Goal: Download file/media: Obtain a digital file from the website

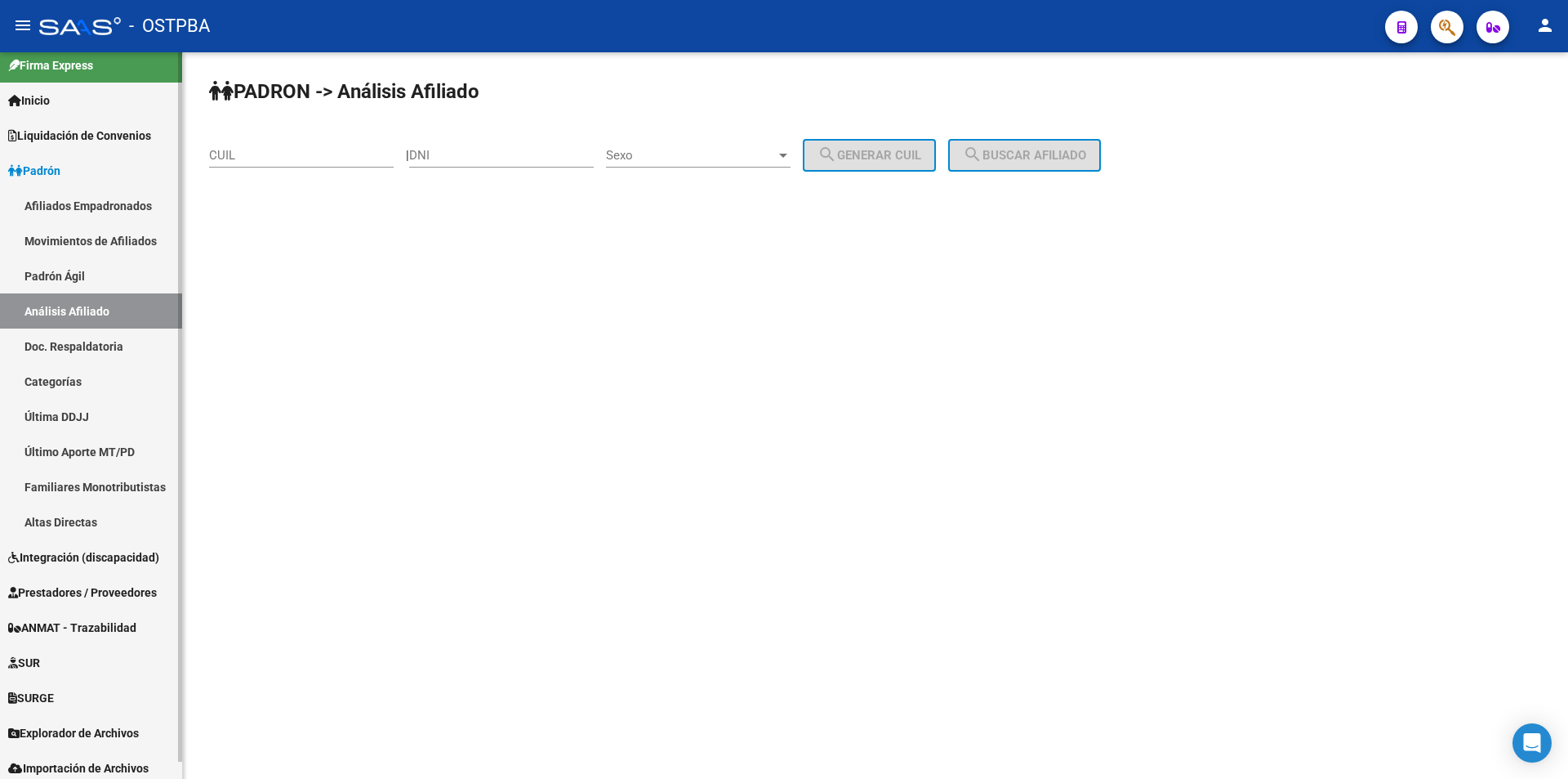
scroll to position [18, 0]
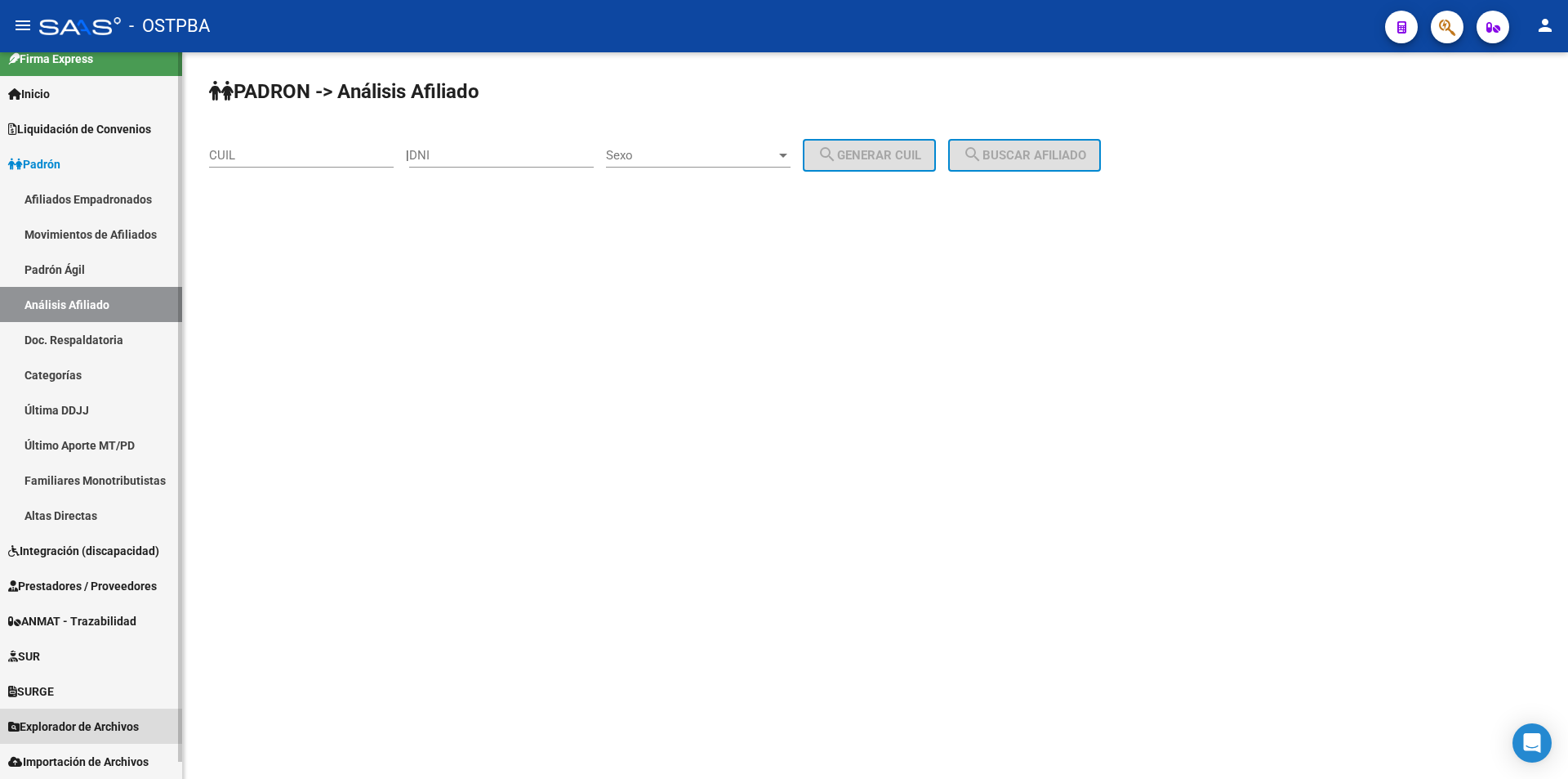
click at [69, 727] on span "Explorador de Archivos" at bounding box center [73, 726] width 130 height 18
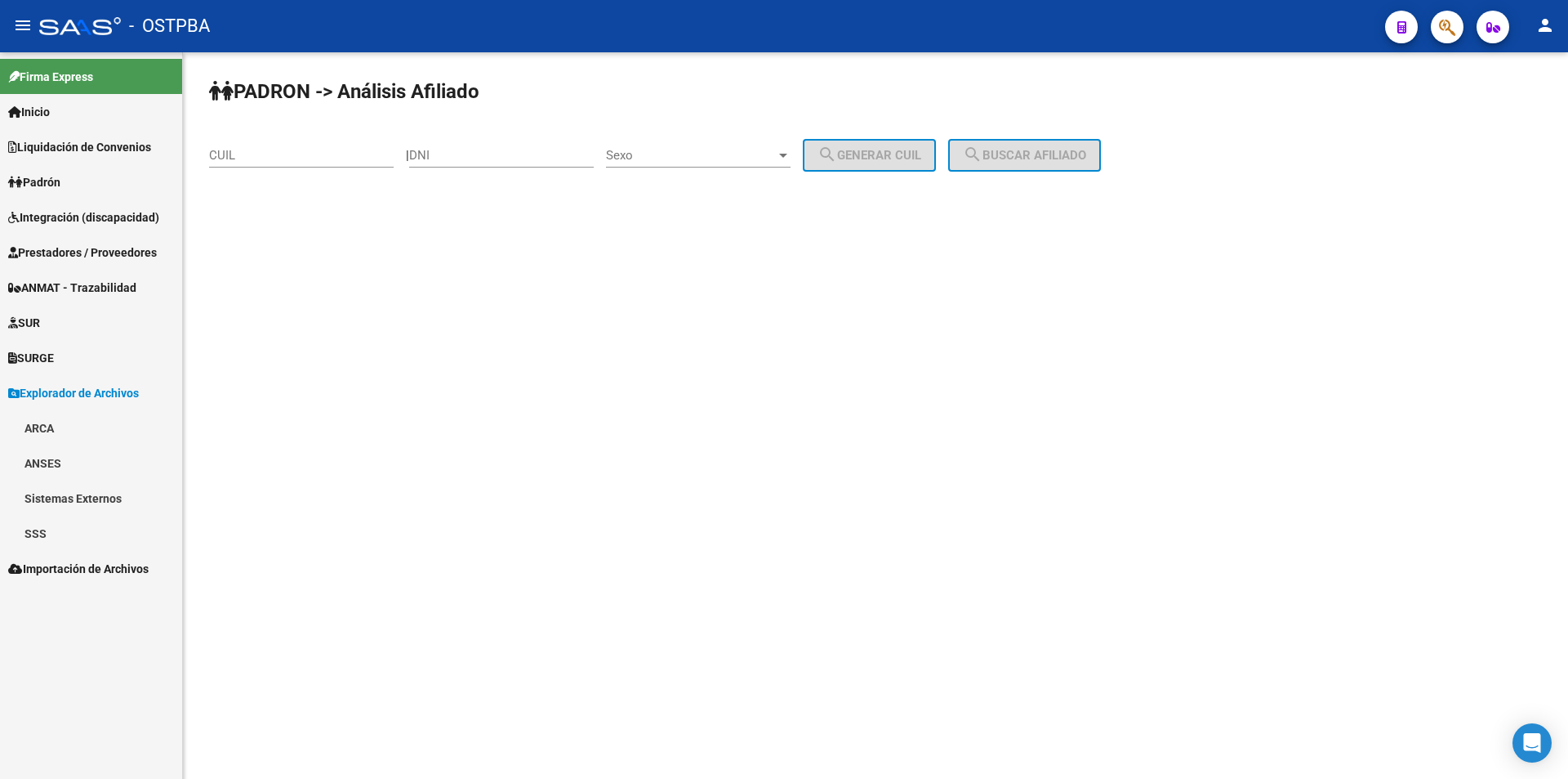
scroll to position [0, 0]
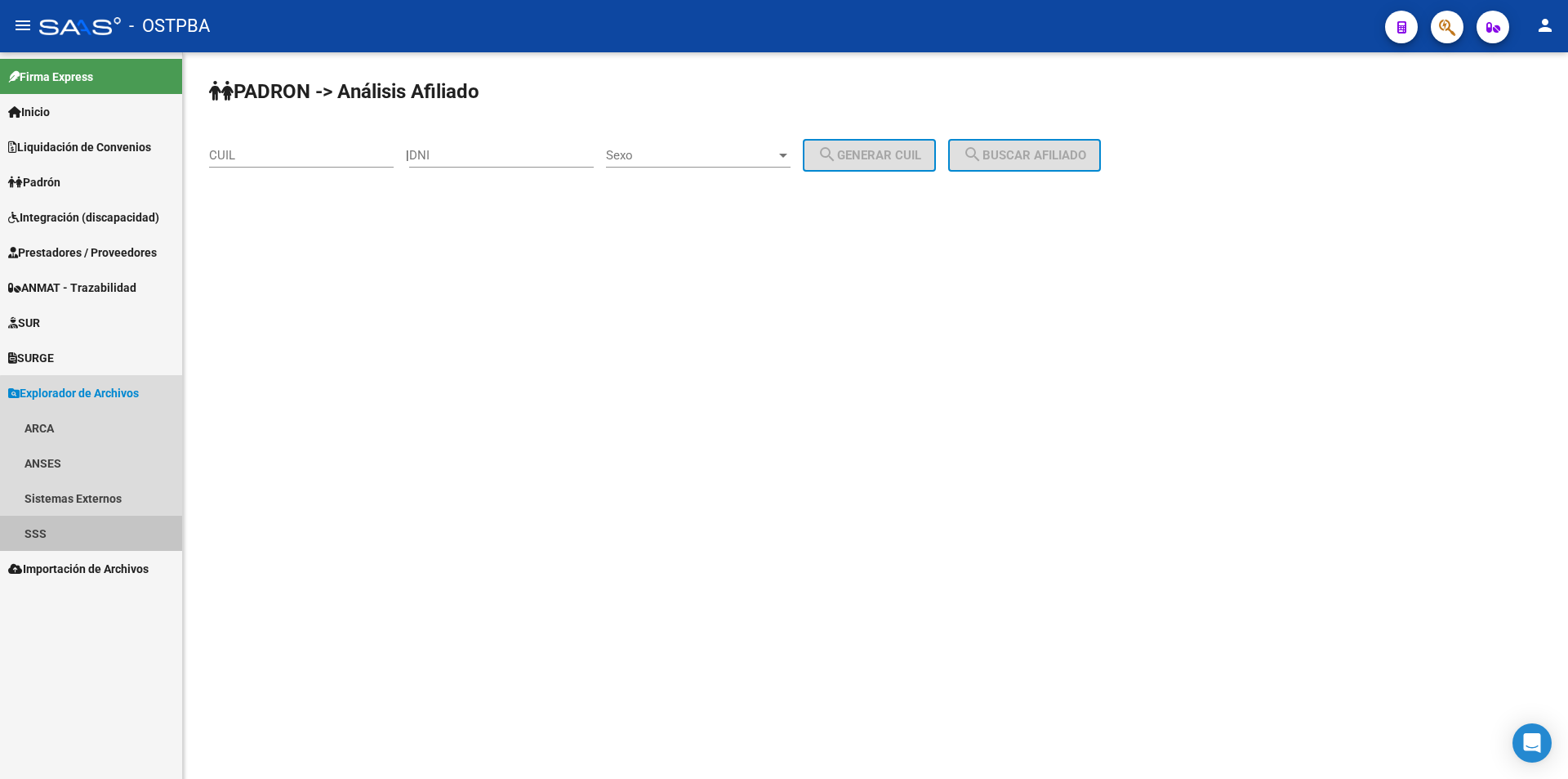
click at [99, 541] on link "SSS" at bounding box center [90, 533] width 182 height 35
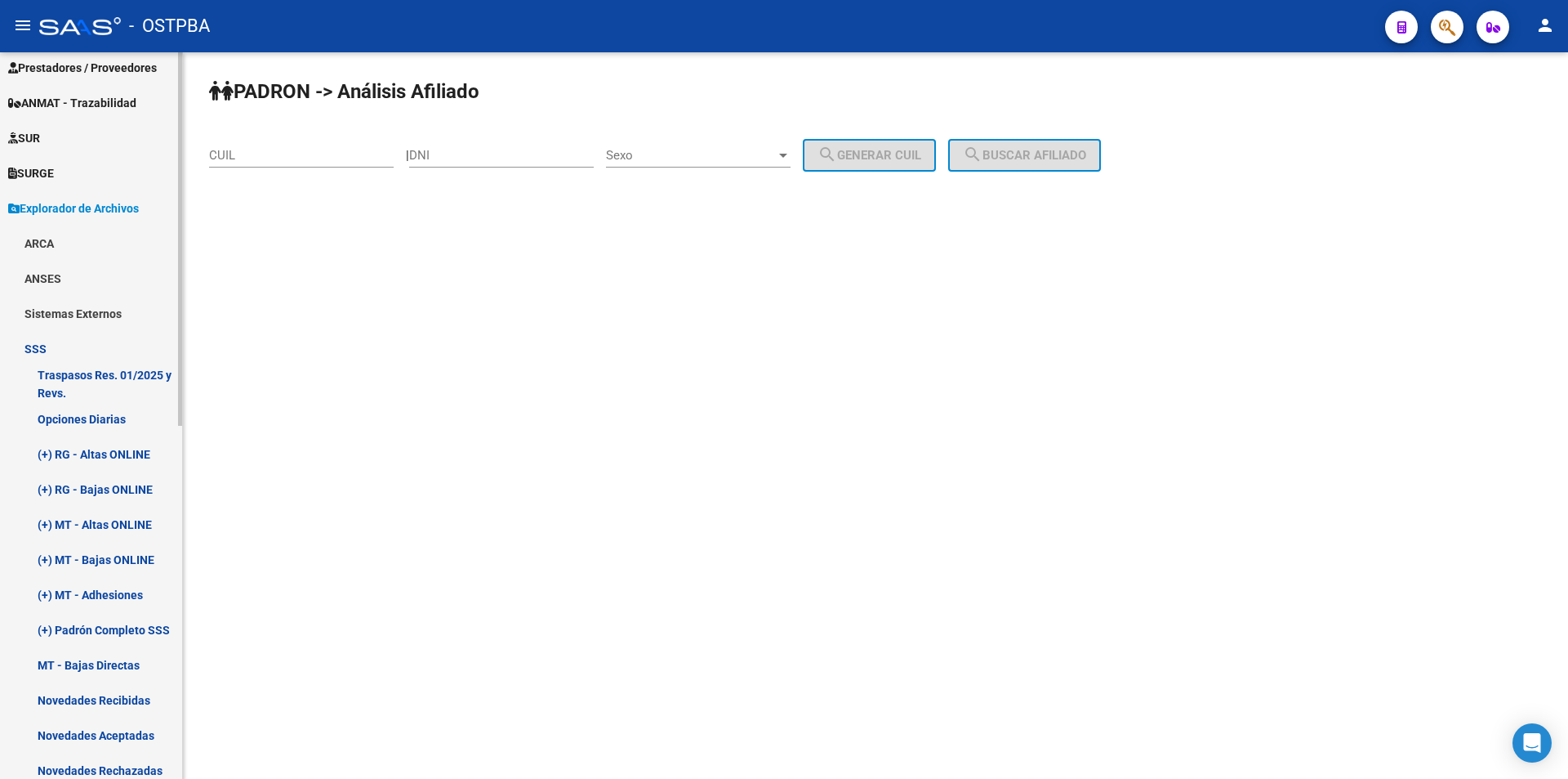
scroll to position [245, 0]
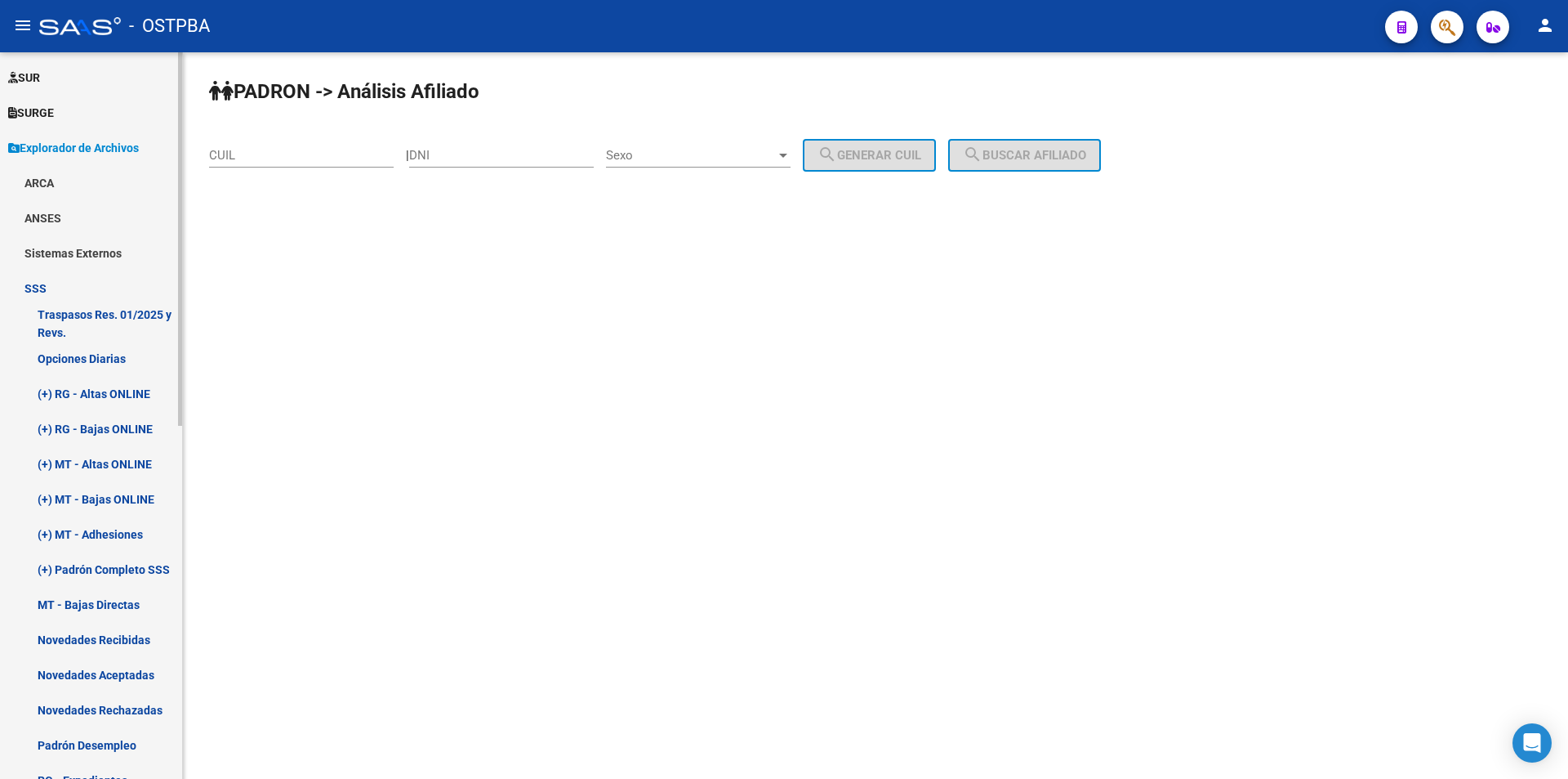
click at [135, 571] on link "(+) Padrón Completo SSS" at bounding box center [90, 569] width 182 height 35
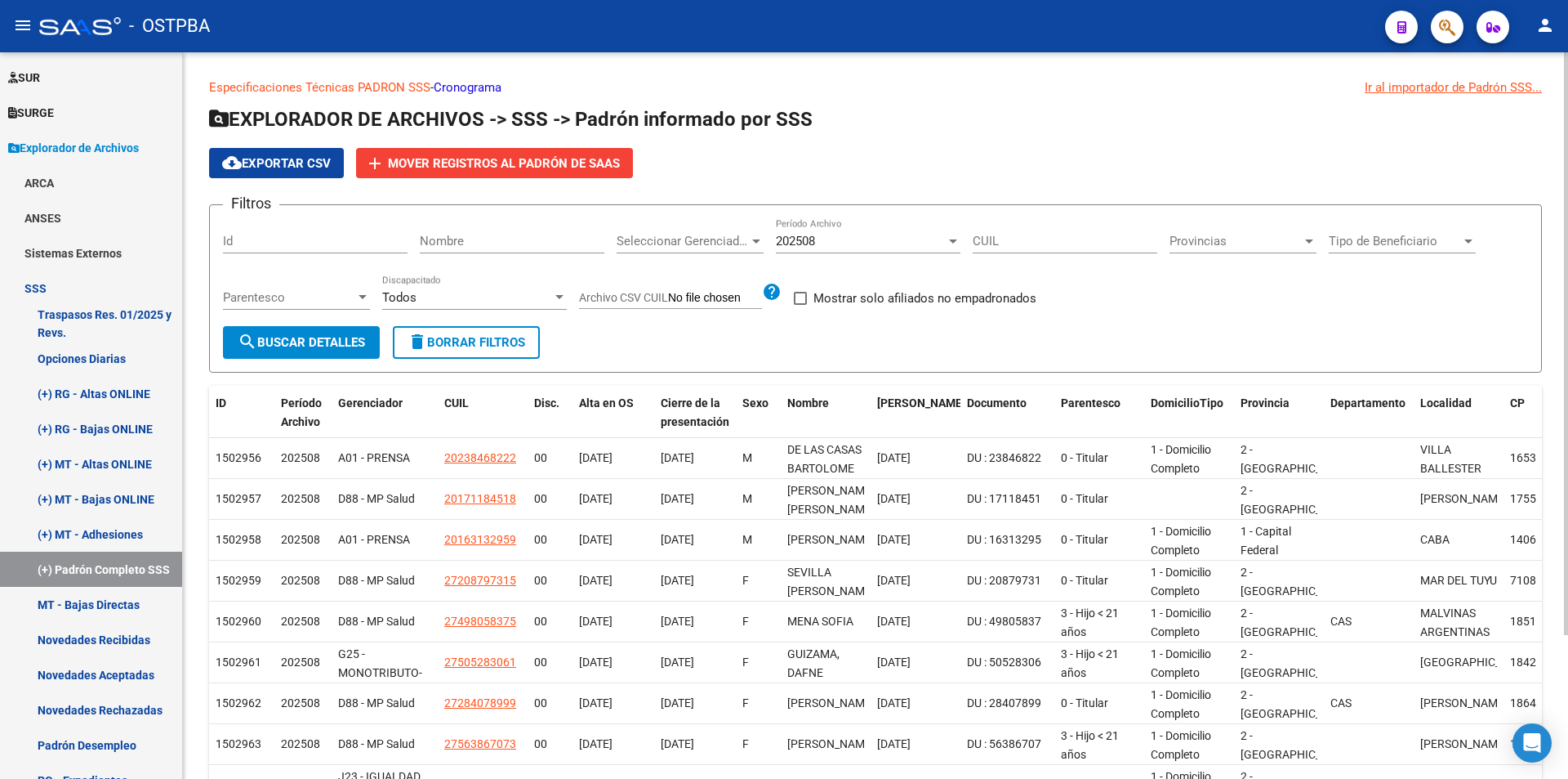
click at [832, 224] on div "202508 Período Archivo" at bounding box center [868, 235] width 185 height 35
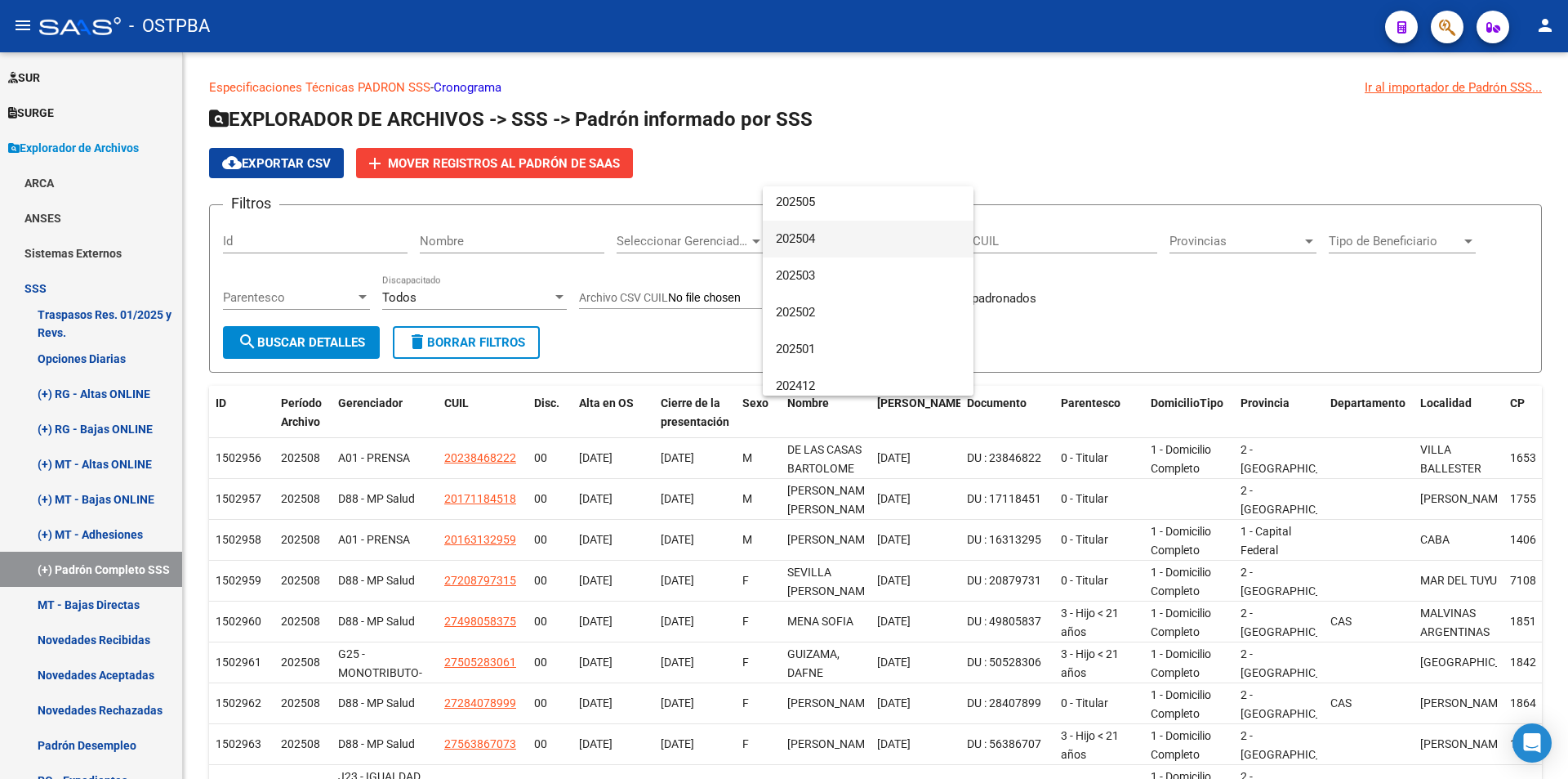
scroll to position [163, 0]
click at [889, 333] on span "202501" at bounding box center [868, 336] width 185 height 37
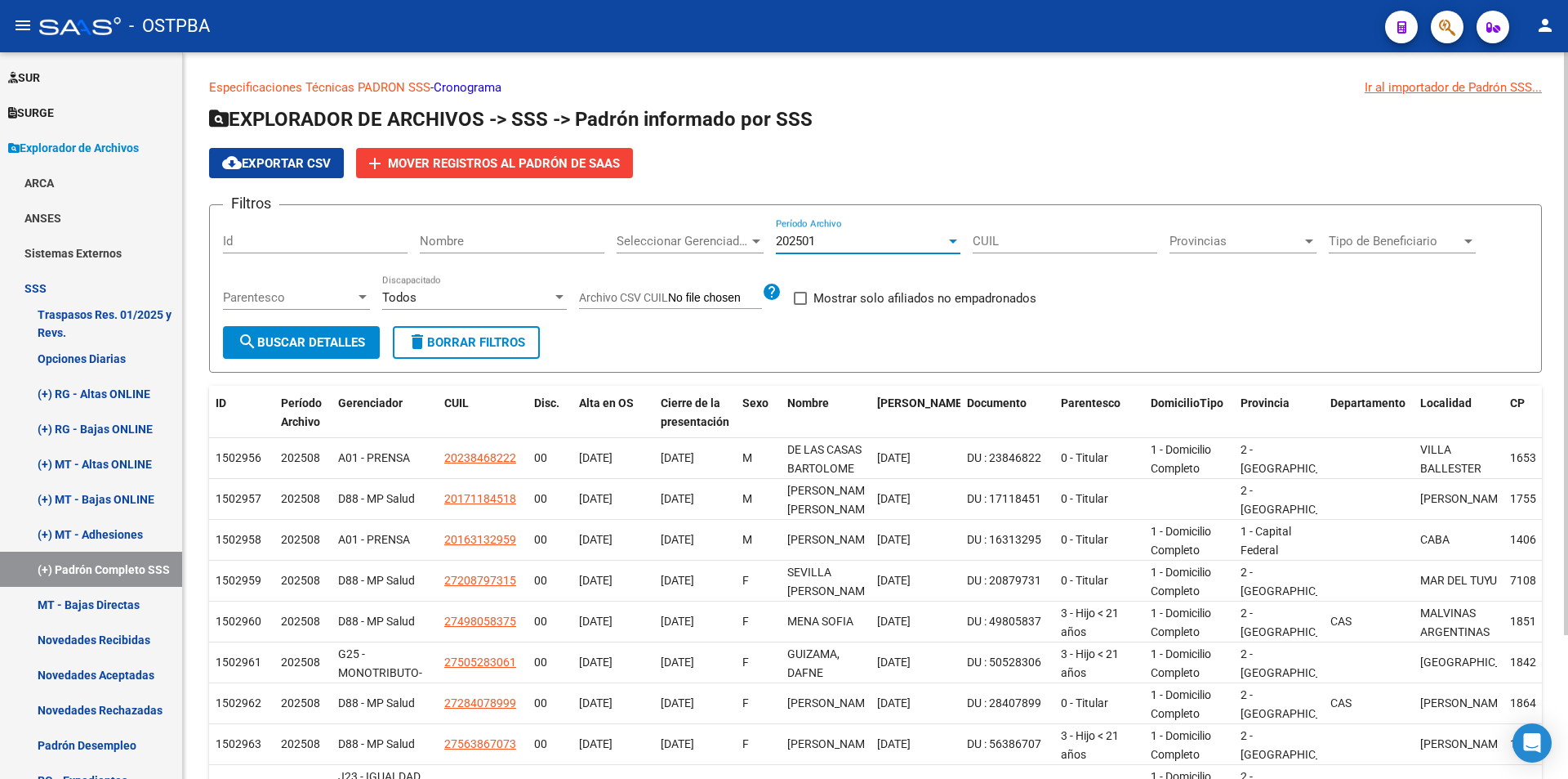
drag, startPoint x: 336, startPoint y: 335, endPoint x: 463, endPoint y: 319, distance: 128.0
click at [338, 335] on button "search Buscar Detalles" at bounding box center [300, 342] width 157 height 33
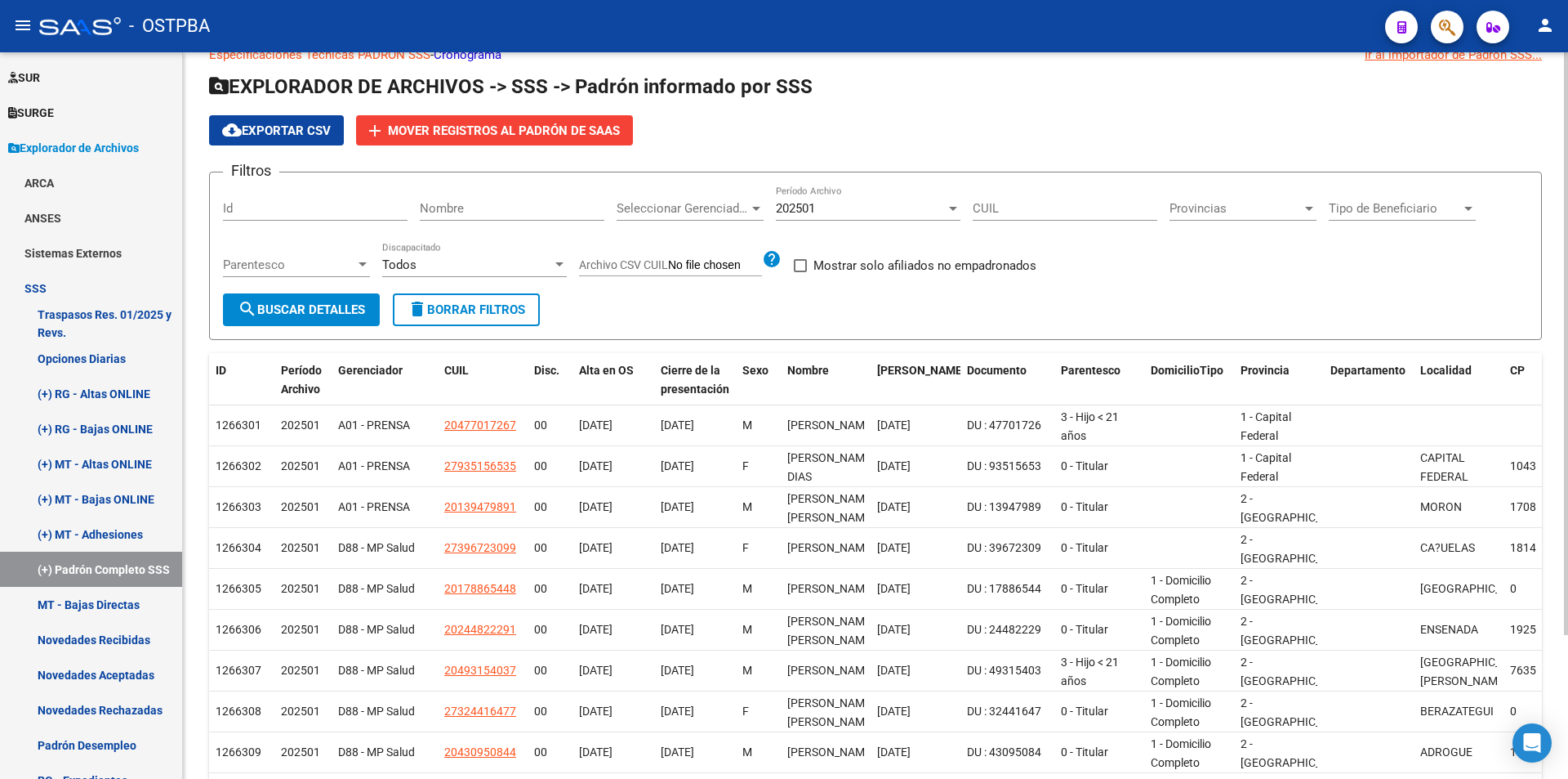
scroll to position [0, 0]
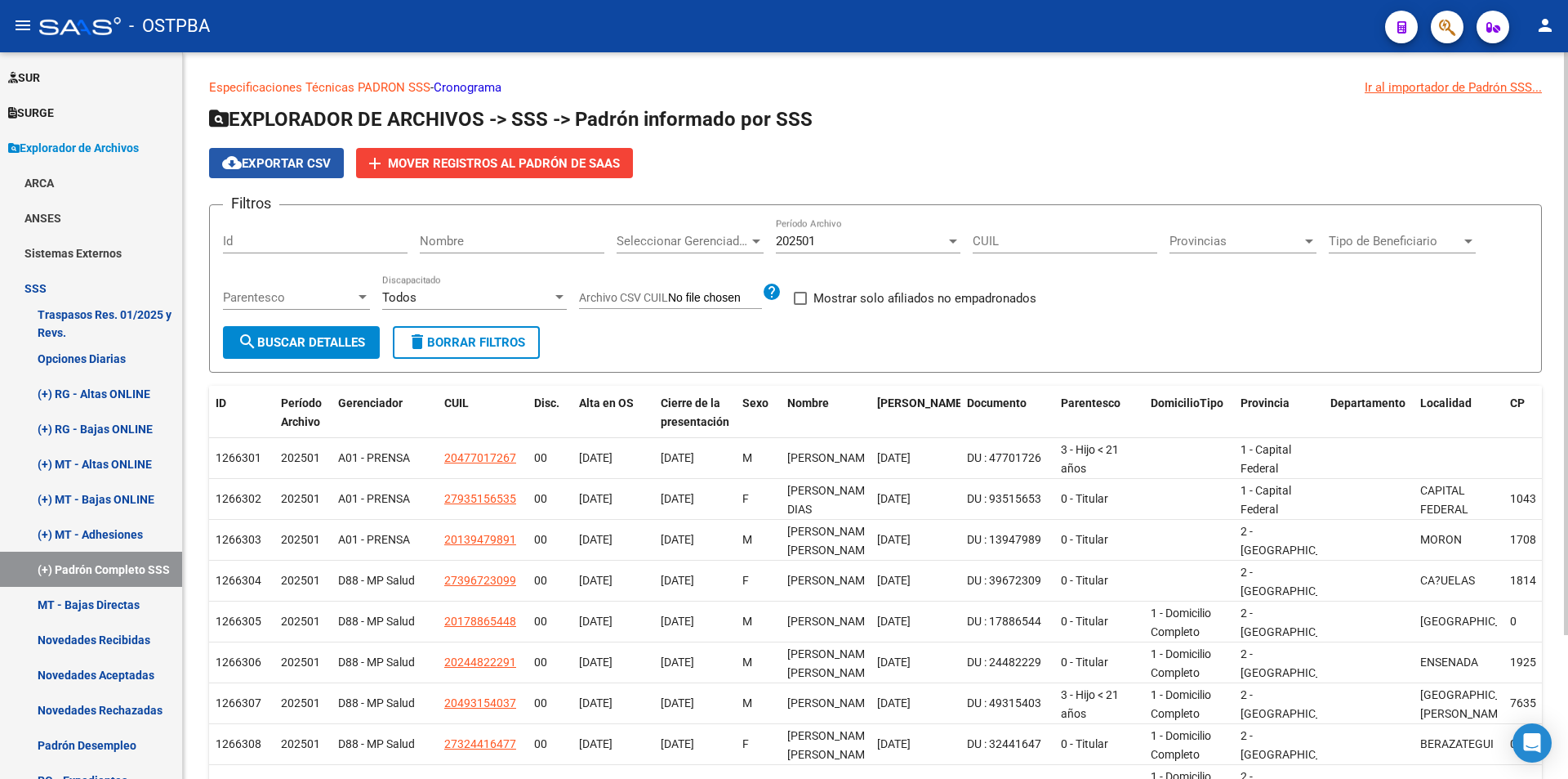
click at [309, 167] on span "cloud_download Exportar CSV" at bounding box center [277, 162] width 109 height 15
click at [871, 243] on div "202501" at bounding box center [860, 240] width 170 height 15
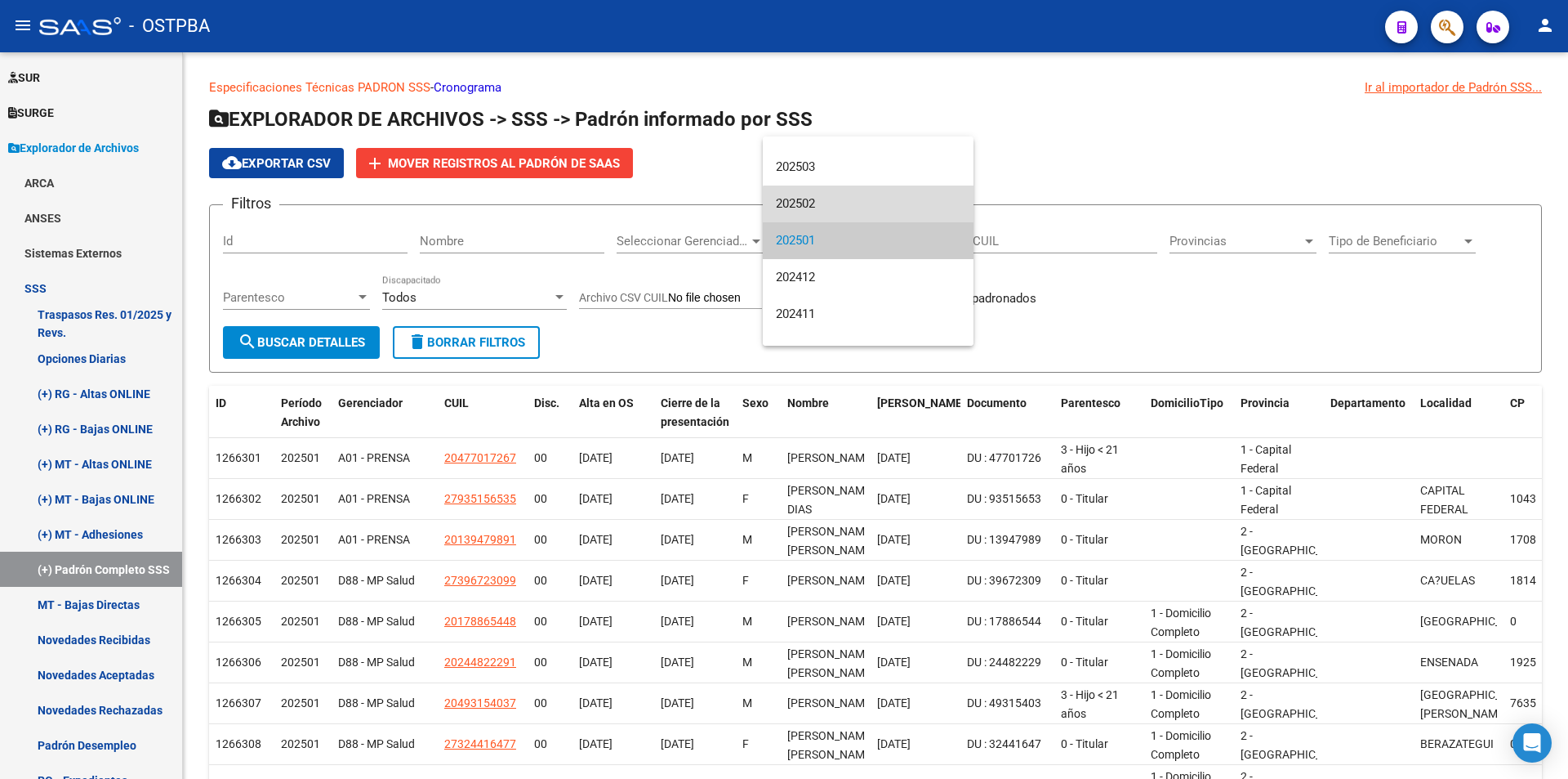
click at [871, 210] on span "202502" at bounding box center [868, 204] width 185 height 37
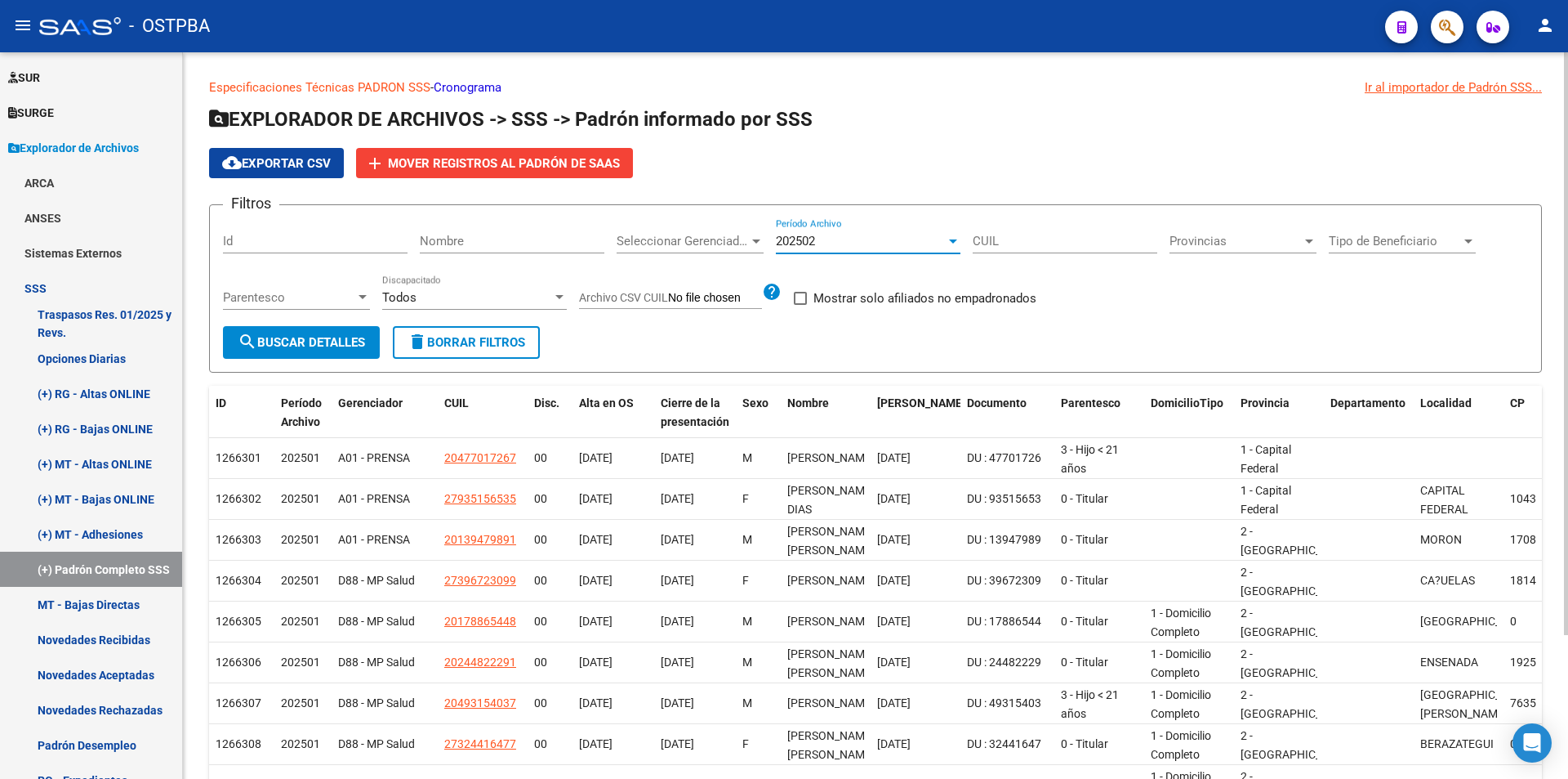
click at [318, 341] on span "search Buscar Detalles" at bounding box center [300, 341] width 127 height 15
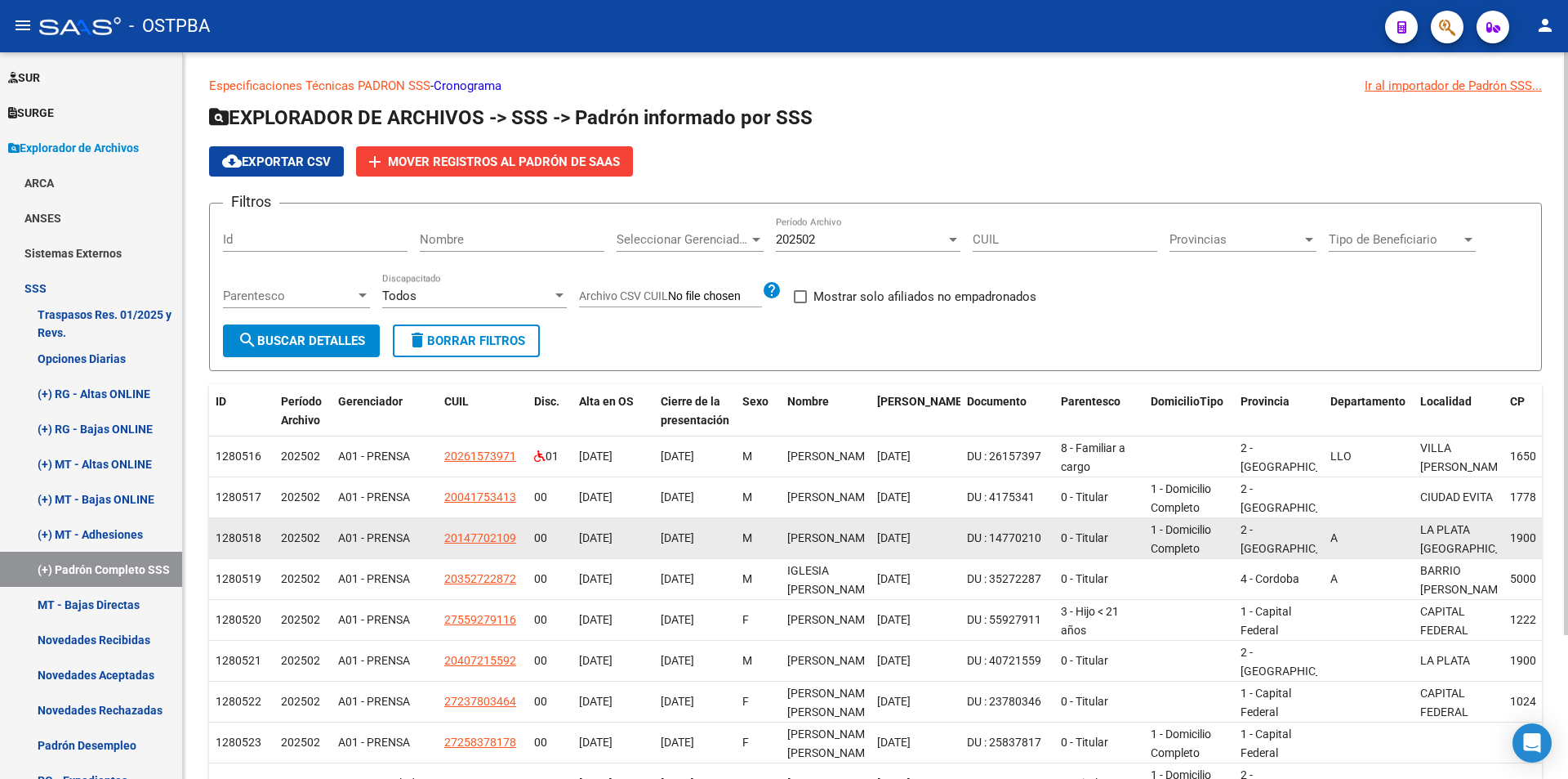
scroll to position [0, 0]
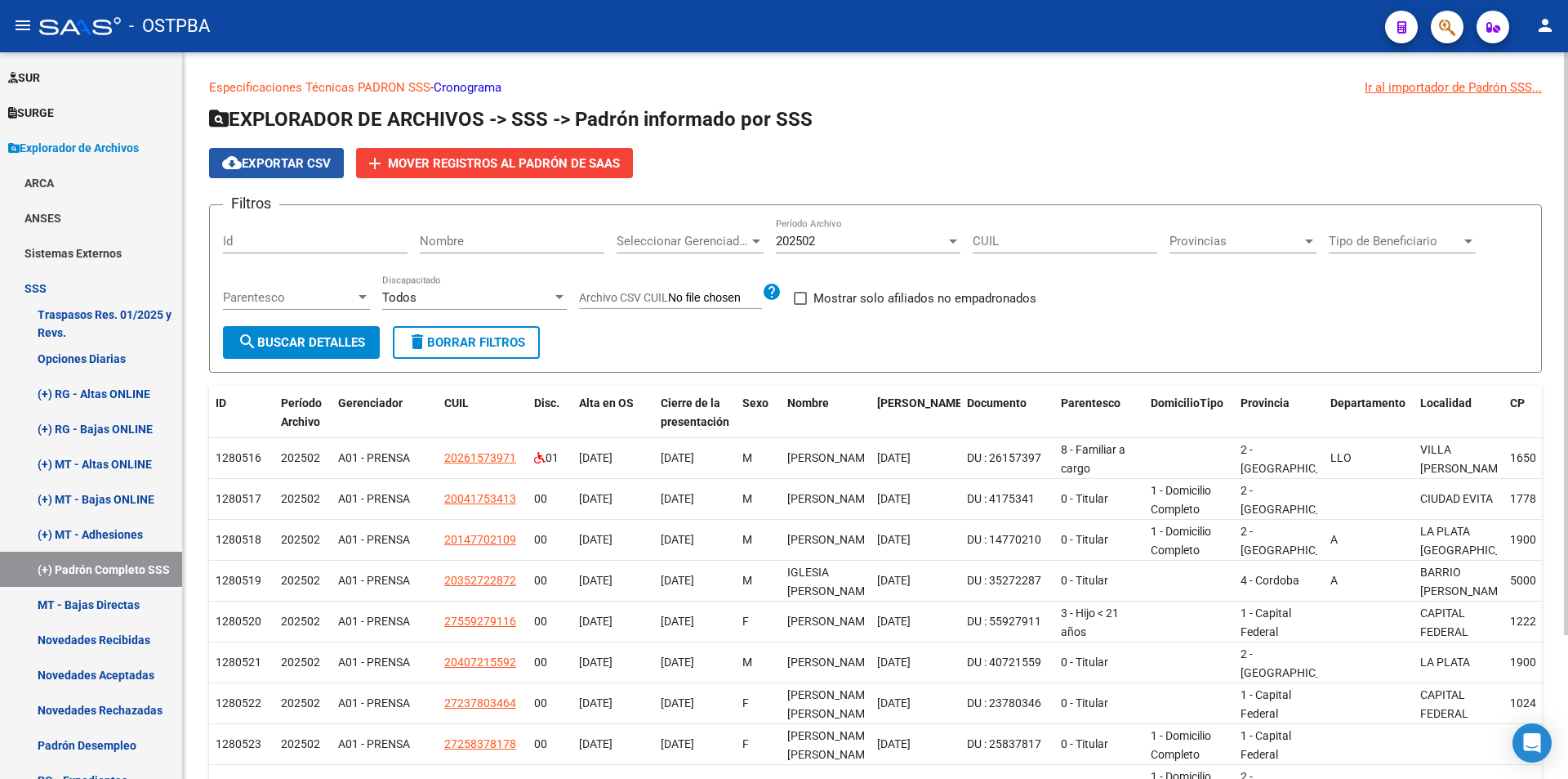
click at [290, 172] on button "cloud_download Exportar CSV" at bounding box center [276, 162] width 135 height 30
click at [860, 226] on div "202502 Período Archivo" at bounding box center [868, 235] width 185 height 35
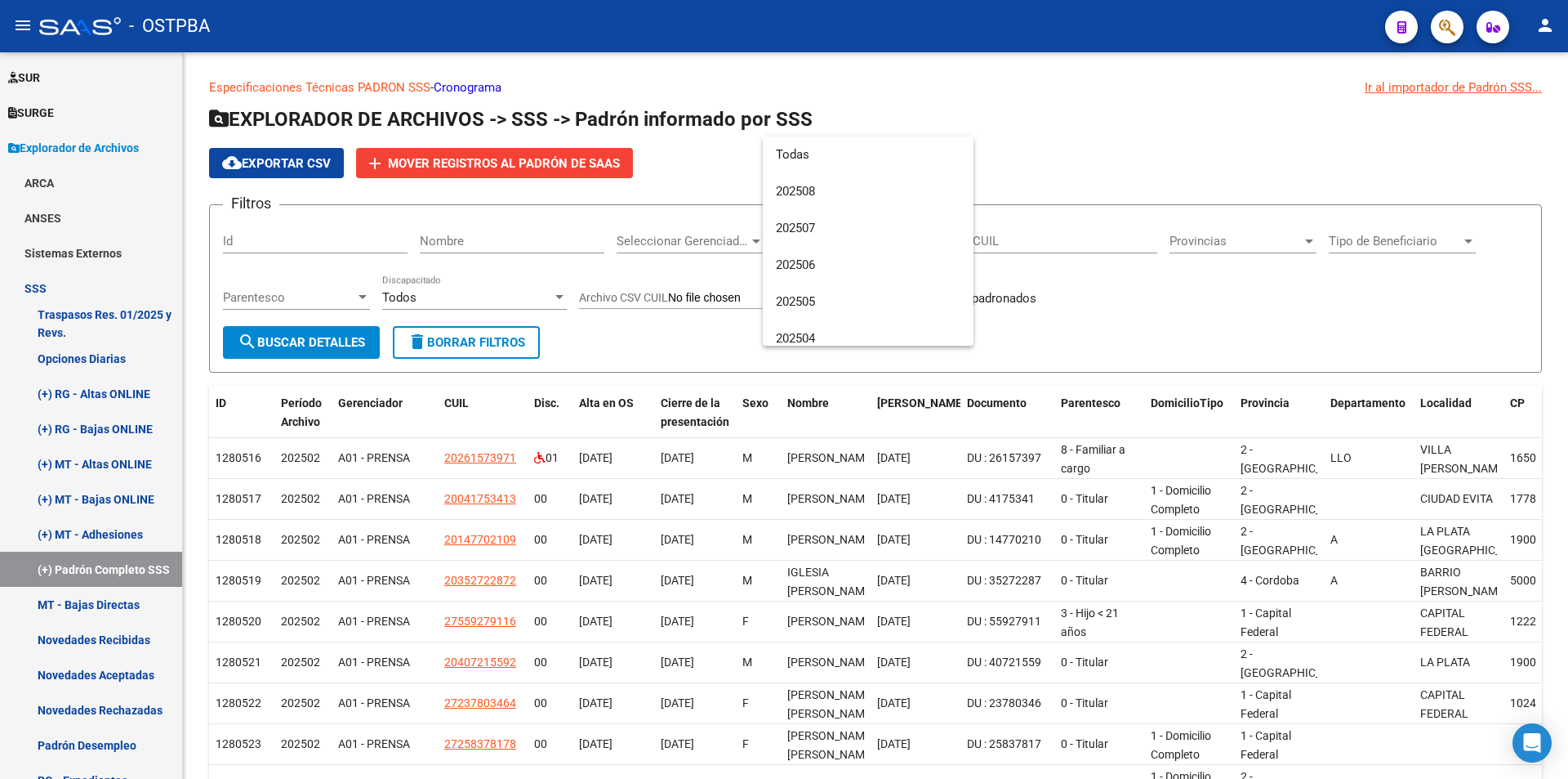
scroll to position [171, 0]
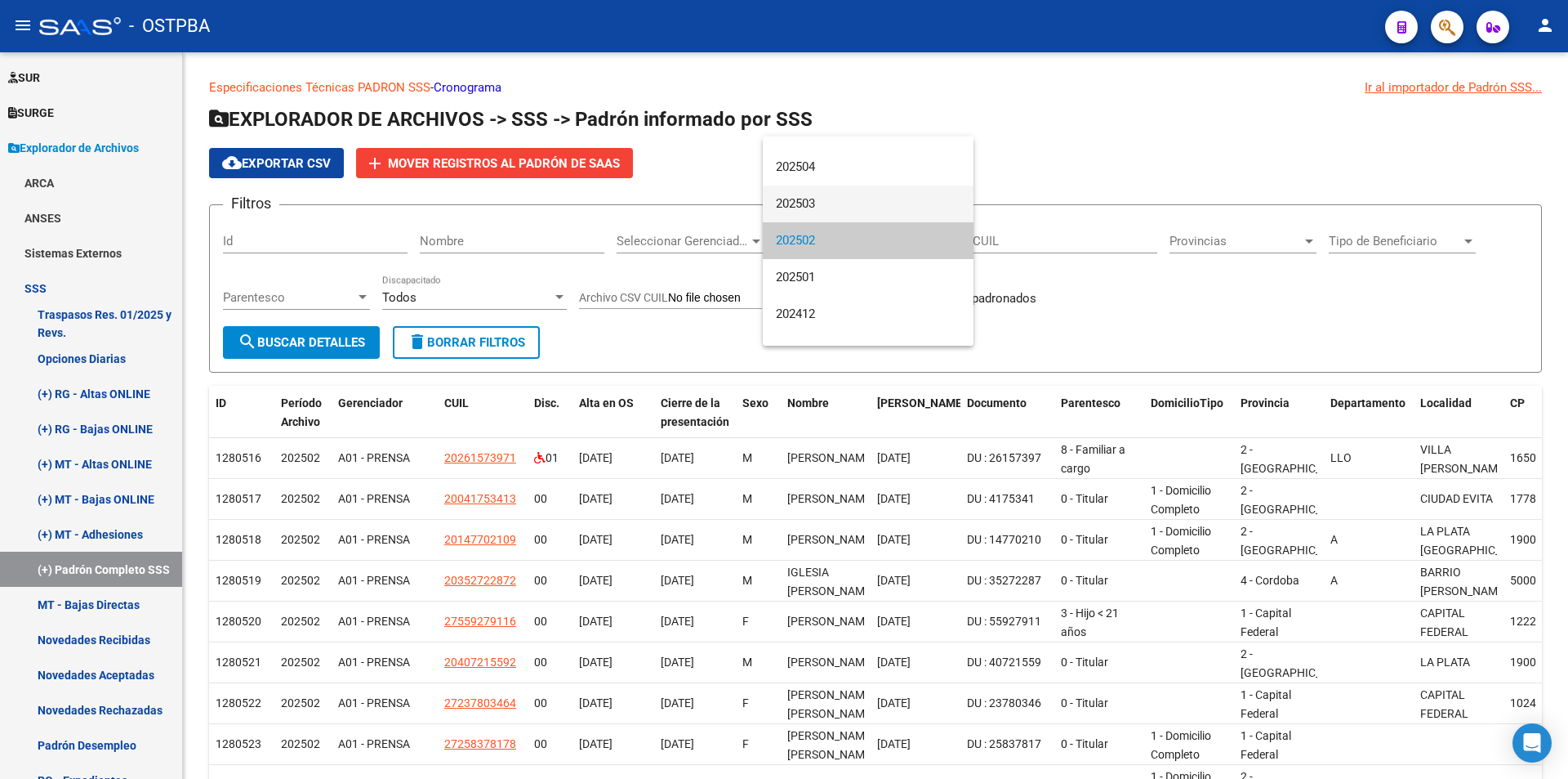
click at [840, 198] on span "202503" at bounding box center [868, 204] width 185 height 37
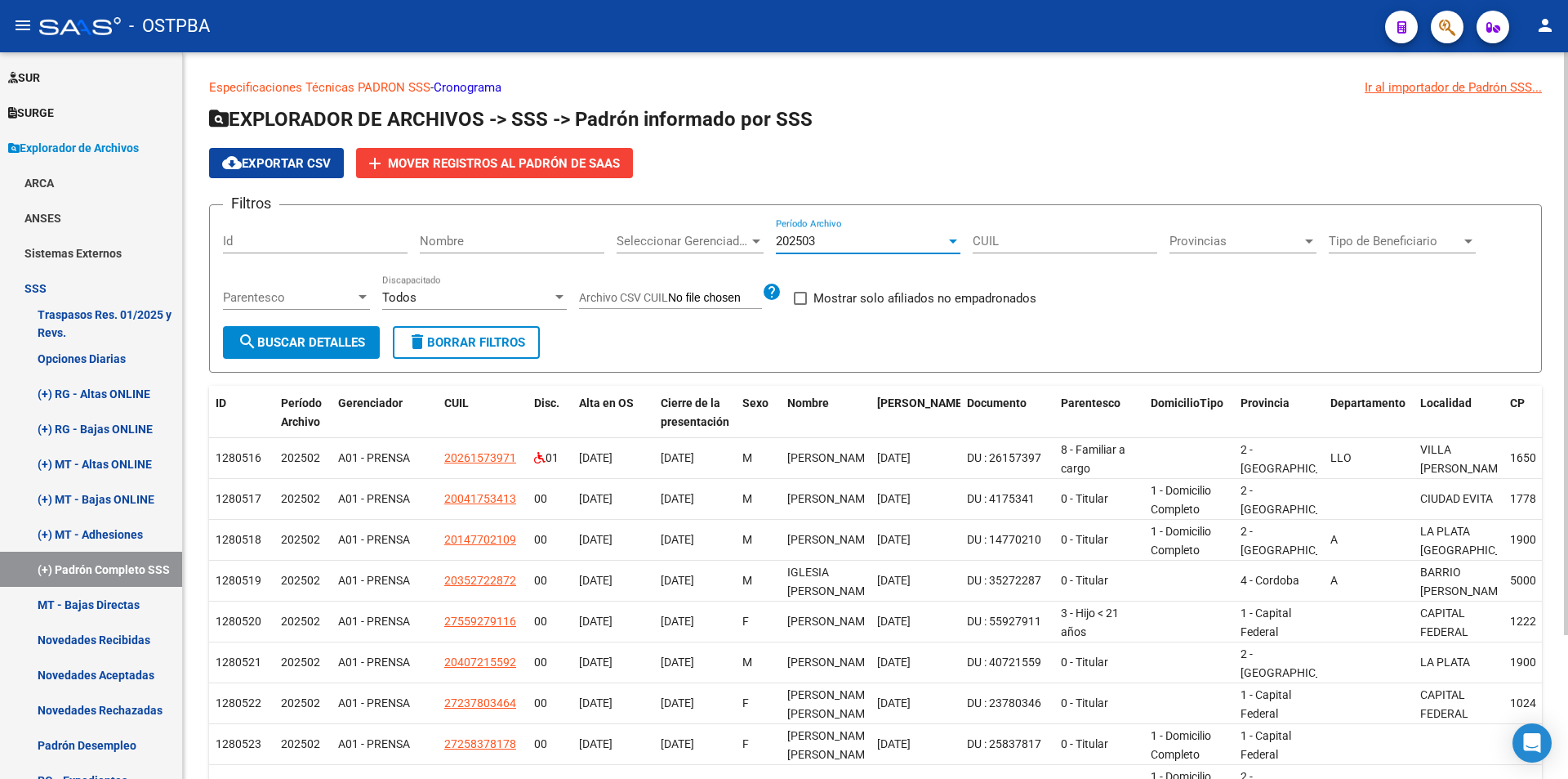
click at [305, 345] on span "search Buscar Detalles" at bounding box center [300, 341] width 127 height 15
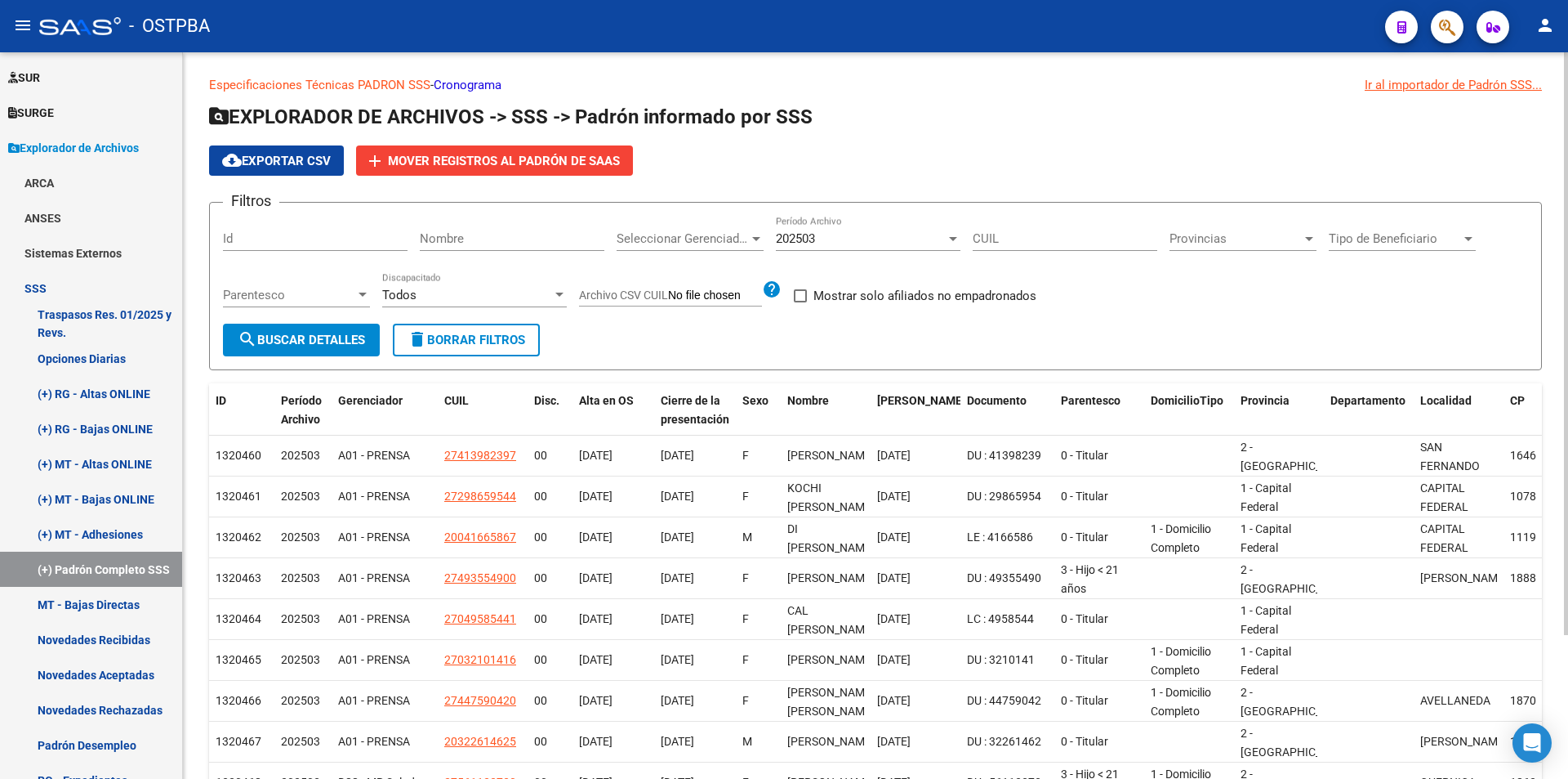
scroll to position [0, 0]
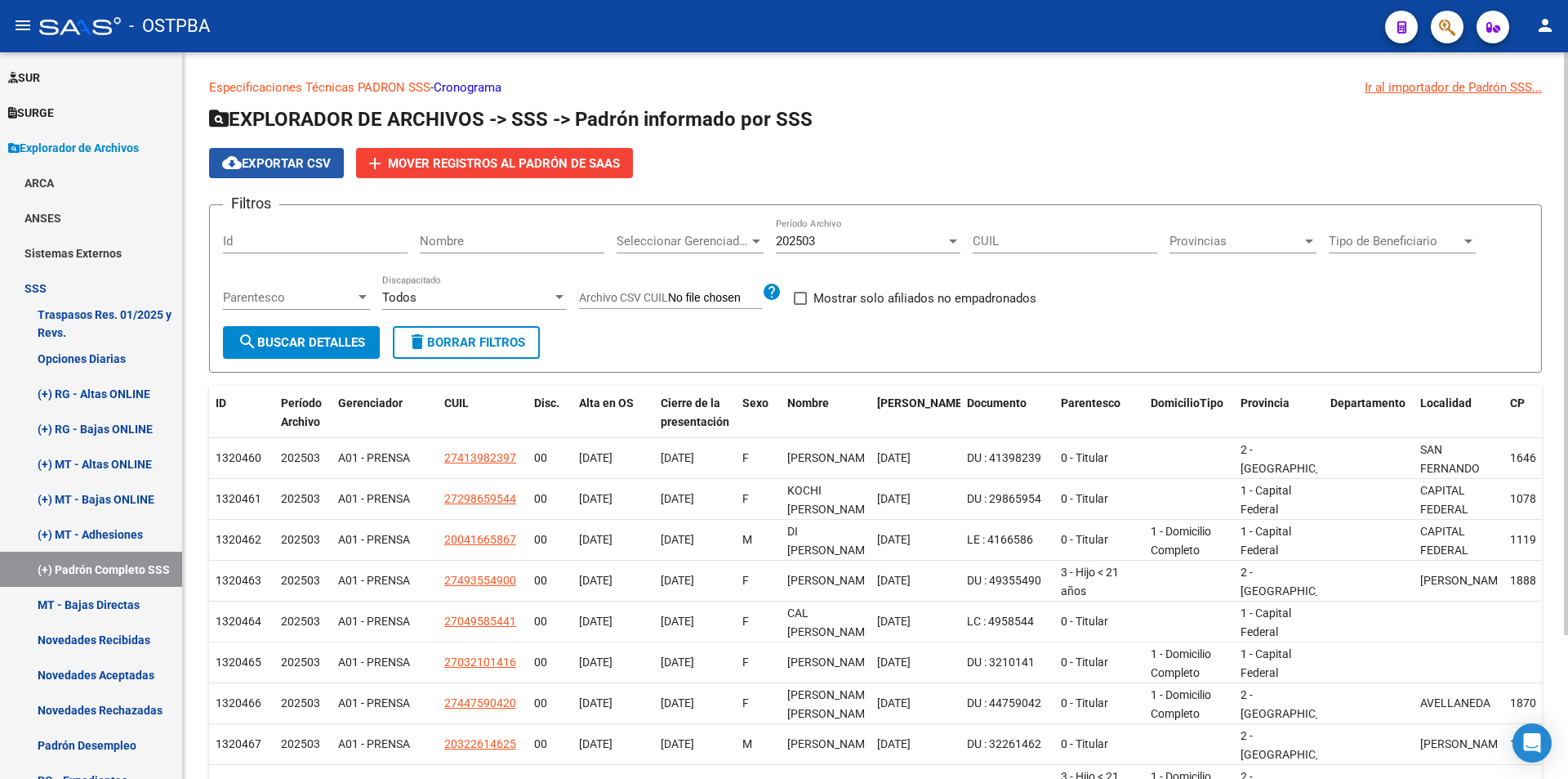
click at [270, 158] on span "cloud_download Exportar CSV" at bounding box center [277, 162] width 109 height 15
click at [866, 230] on div "202503 Período Archivo" at bounding box center [868, 235] width 185 height 35
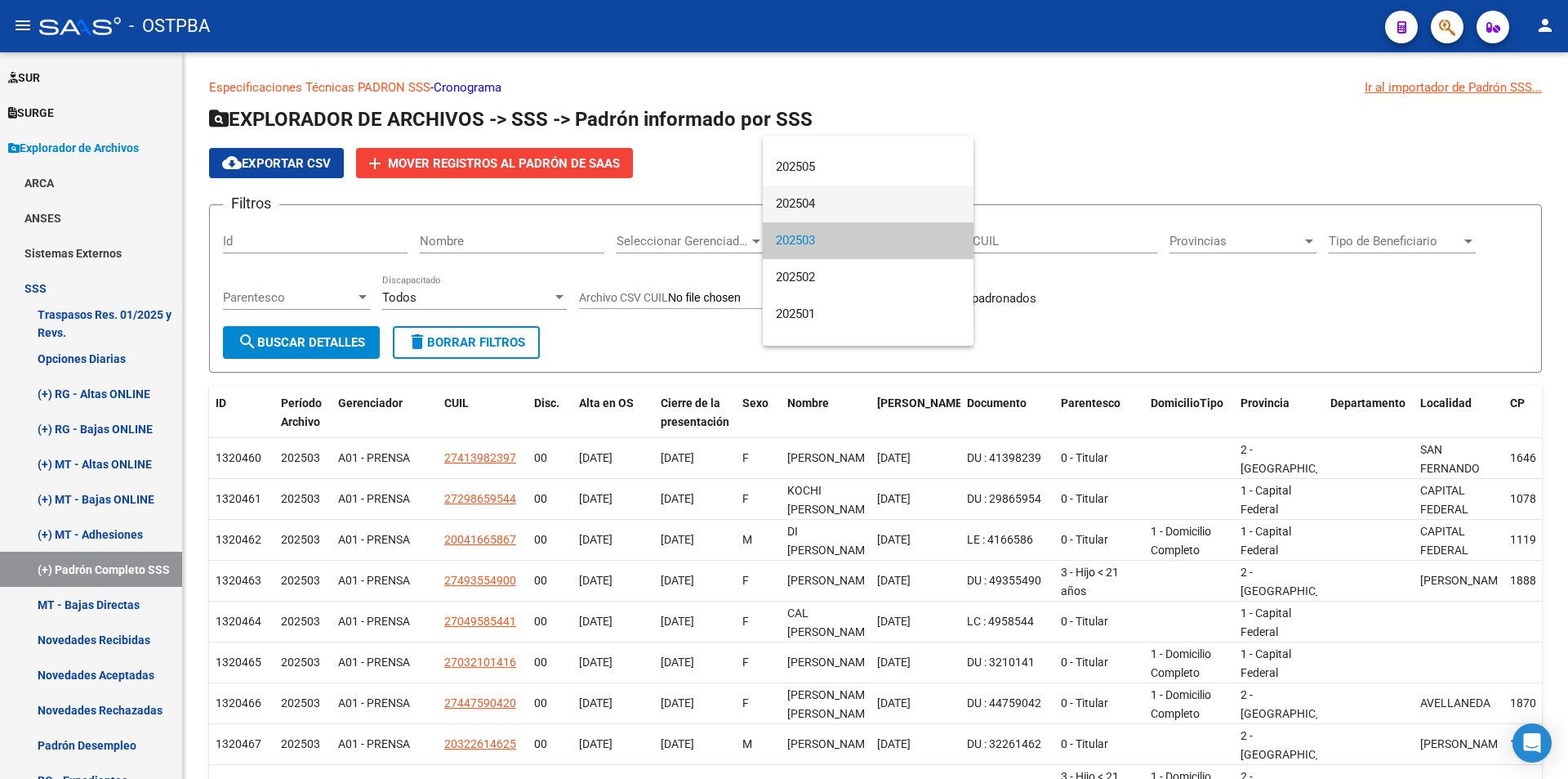
click at [866, 202] on span "202504" at bounding box center [868, 204] width 185 height 37
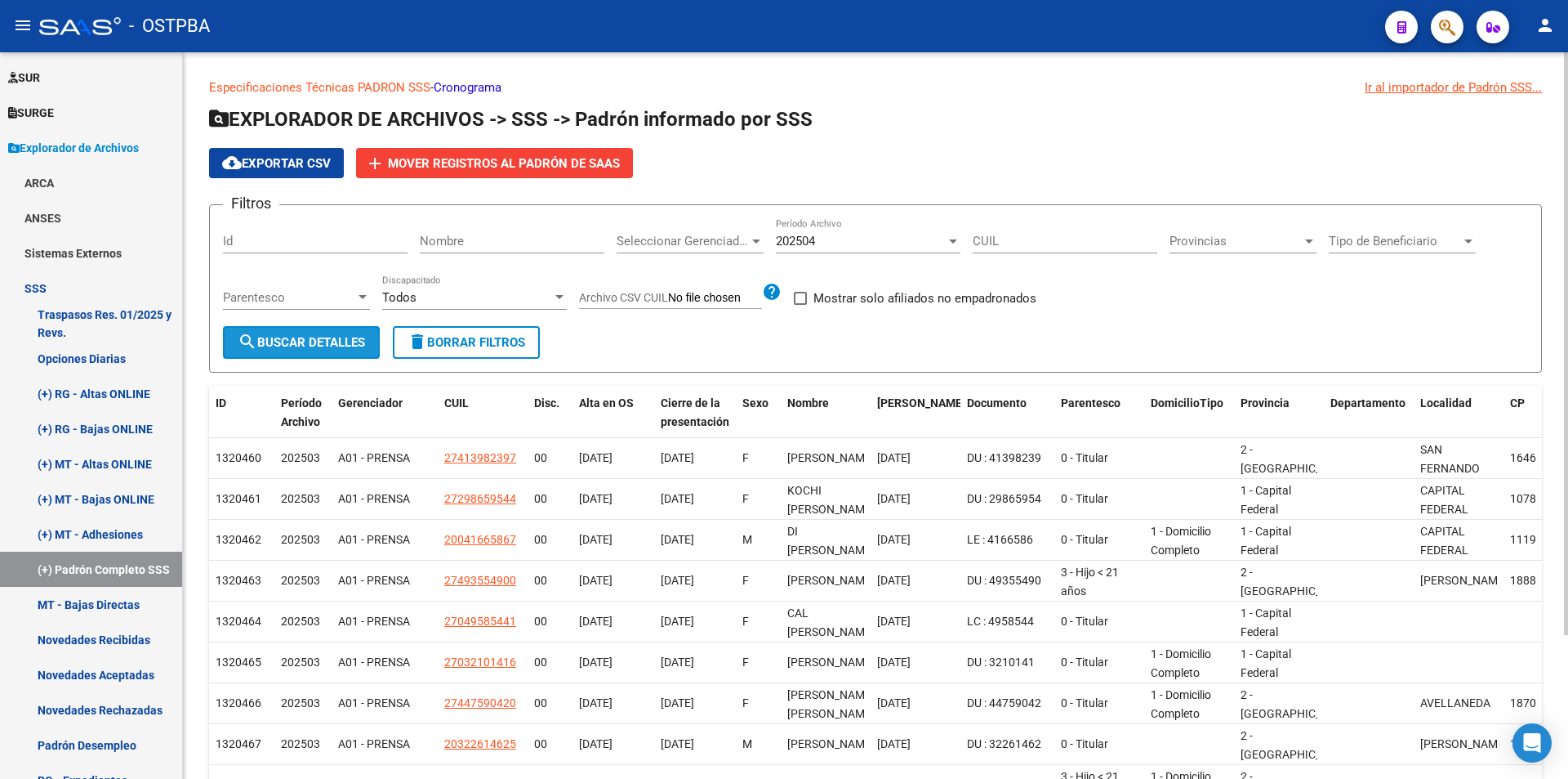
click at [298, 341] on span "search Buscar Detalles" at bounding box center [300, 341] width 127 height 15
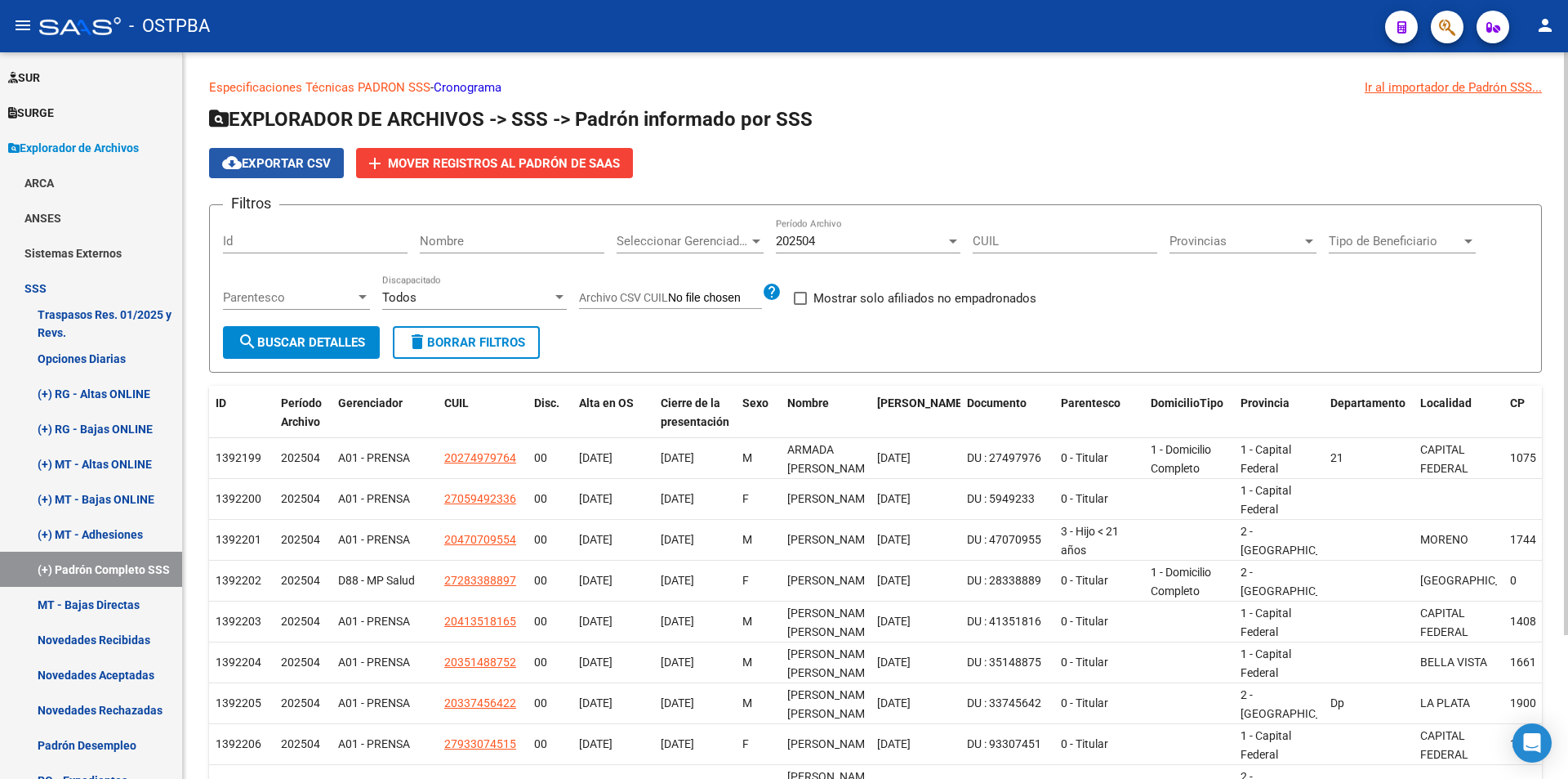
click at [287, 162] on span "cloud_download Exportar CSV" at bounding box center [277, 162] width 109 height 15
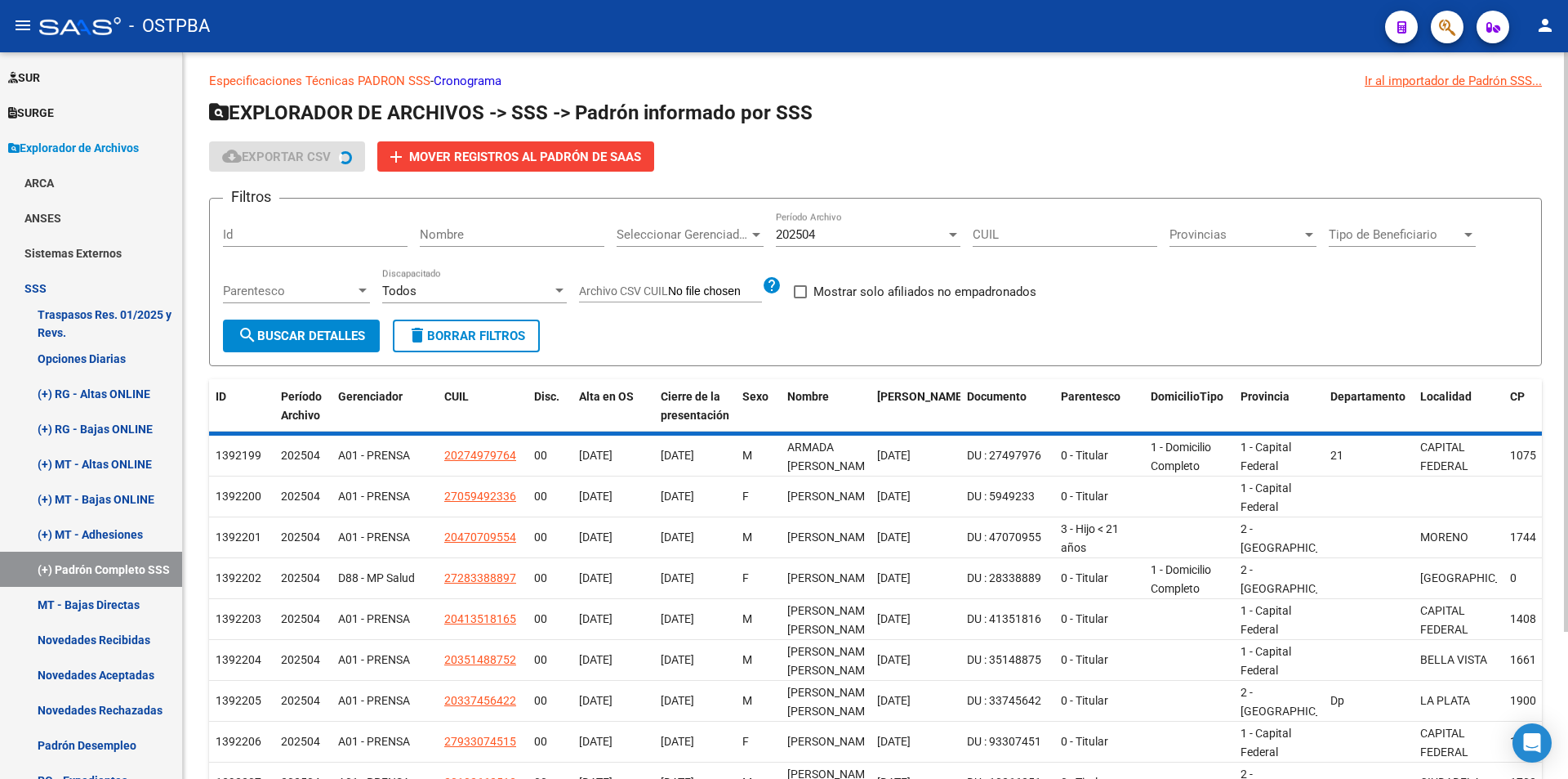
scroll to position [0, 0]
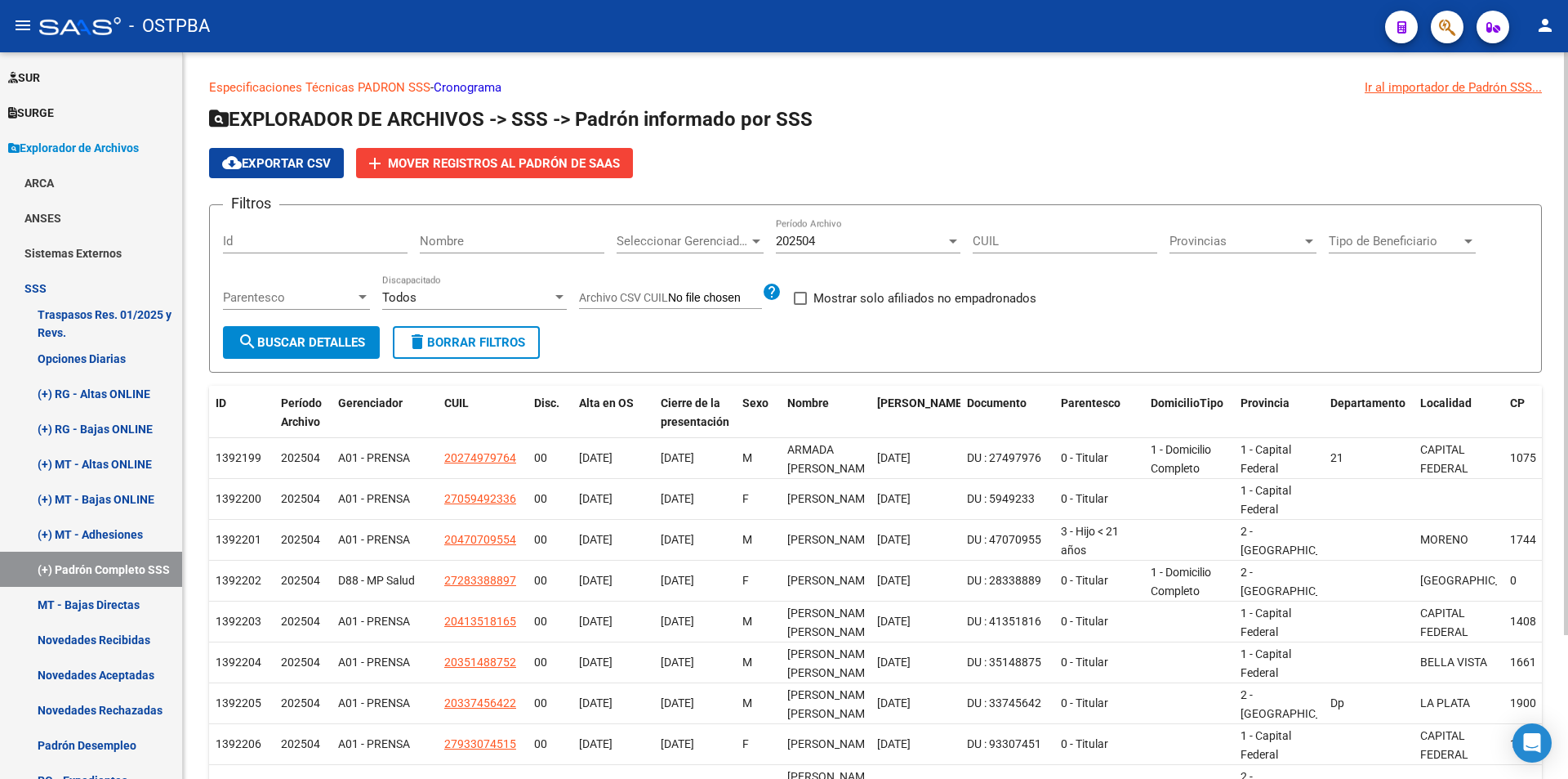
click at [842, 236] on div "202504" at bounding box center [860, 240] width 170 height 15
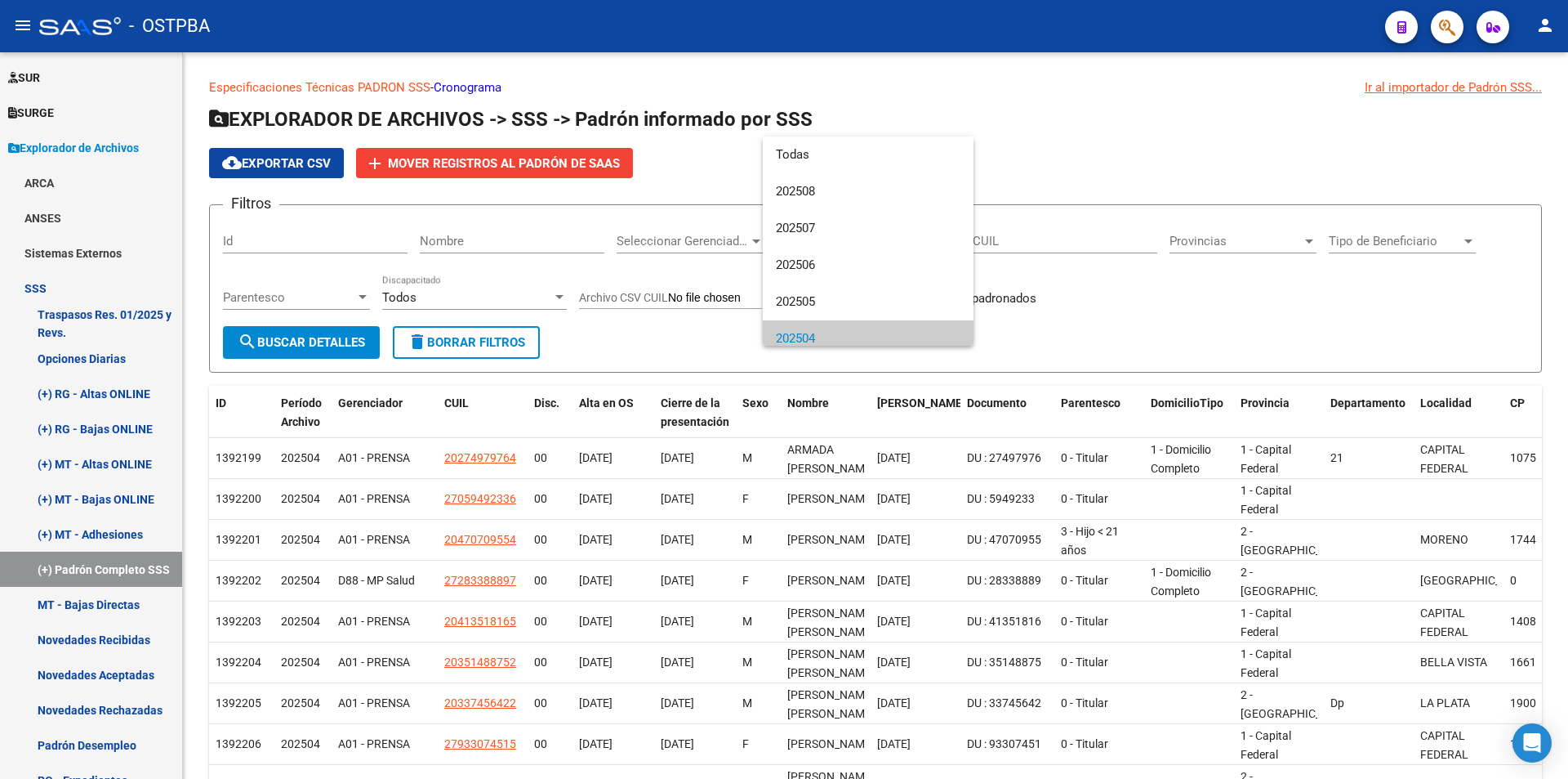
scroll to position [98, 0]
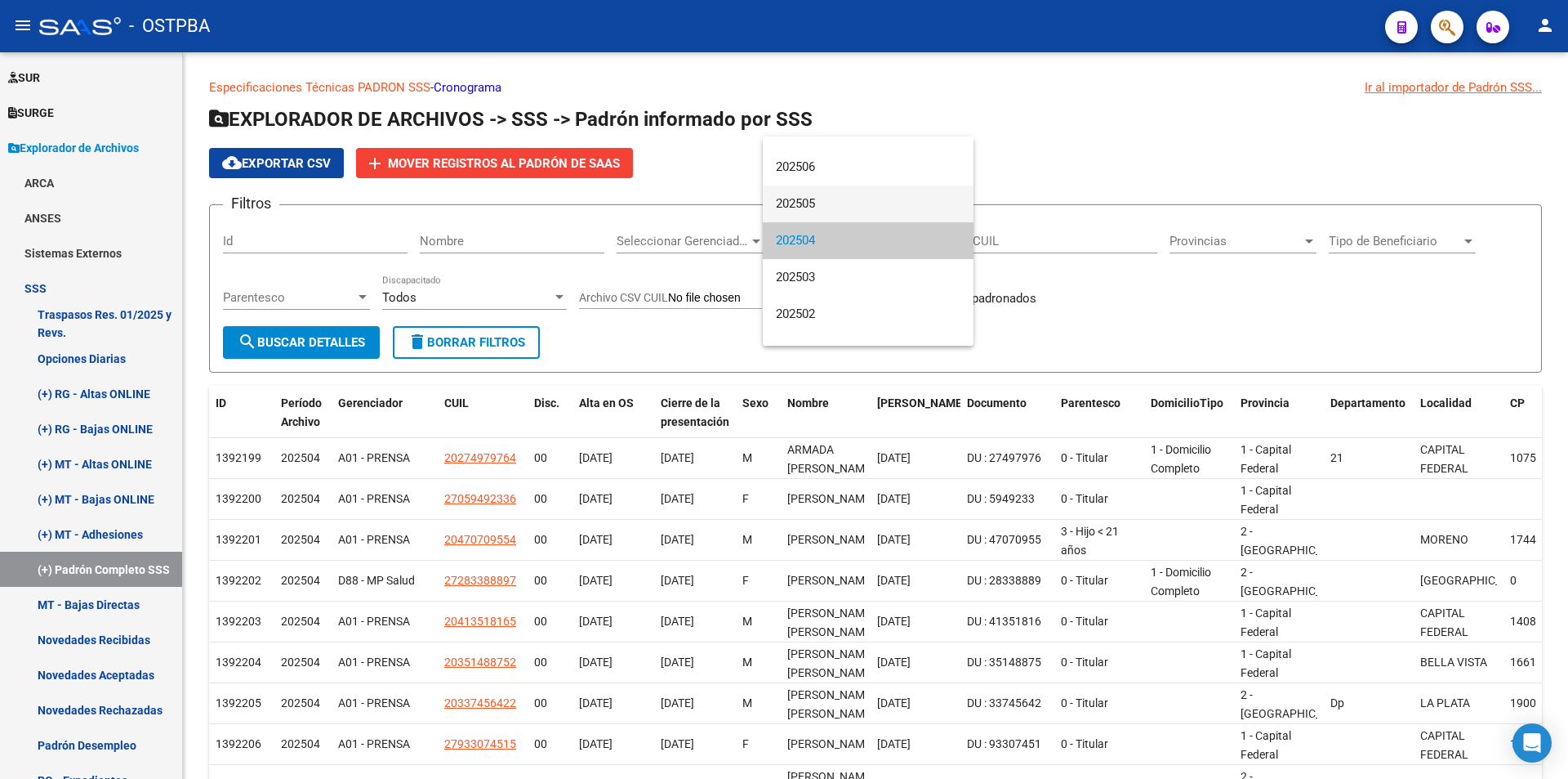
click at [843, 197] on span "202505" at bounding box center [868, 204] width 185 height 37
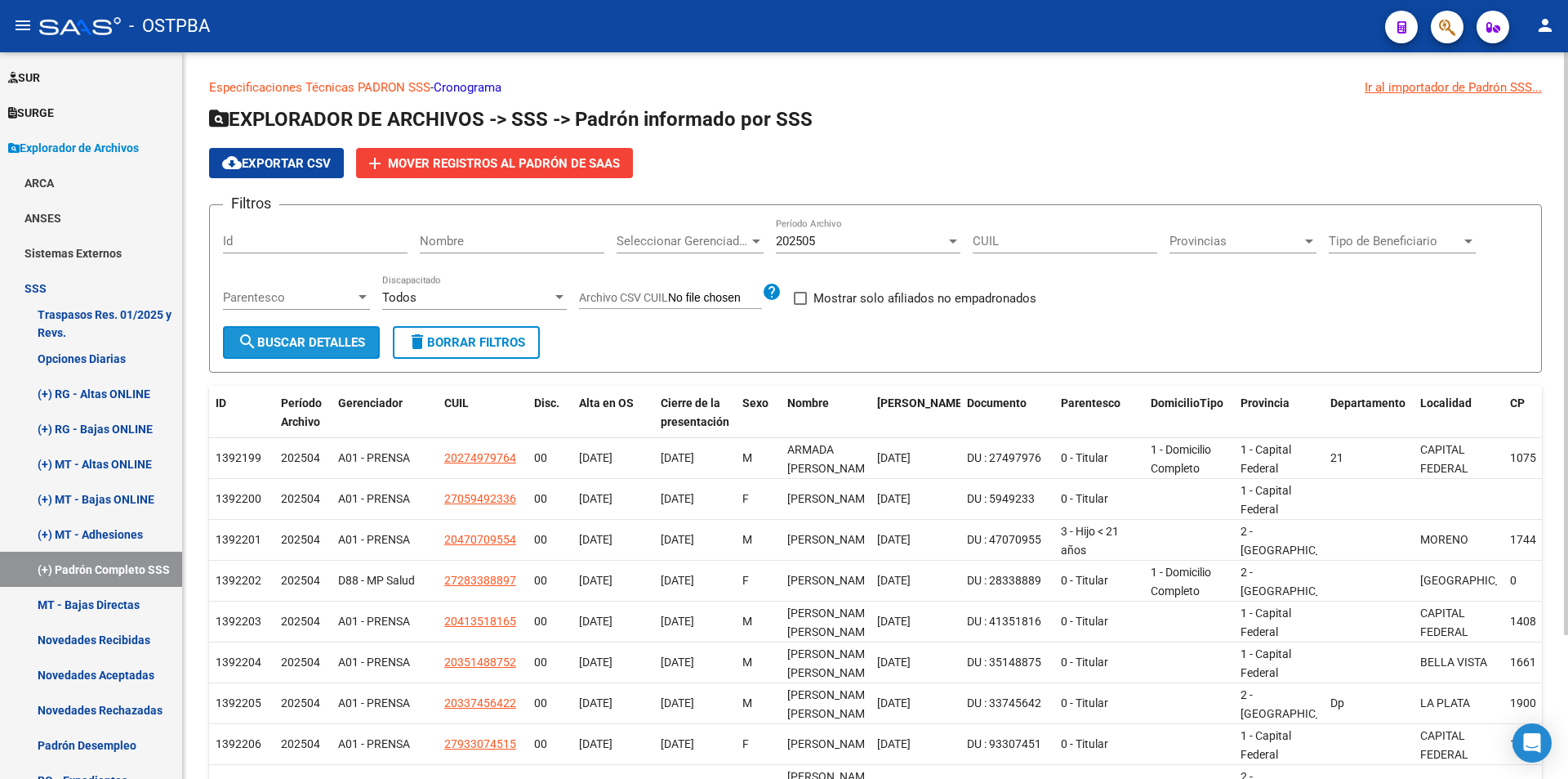
click at [306, 342] on span "search Buscar Detalles" at bounding box center [300, 341] width 127 height 15
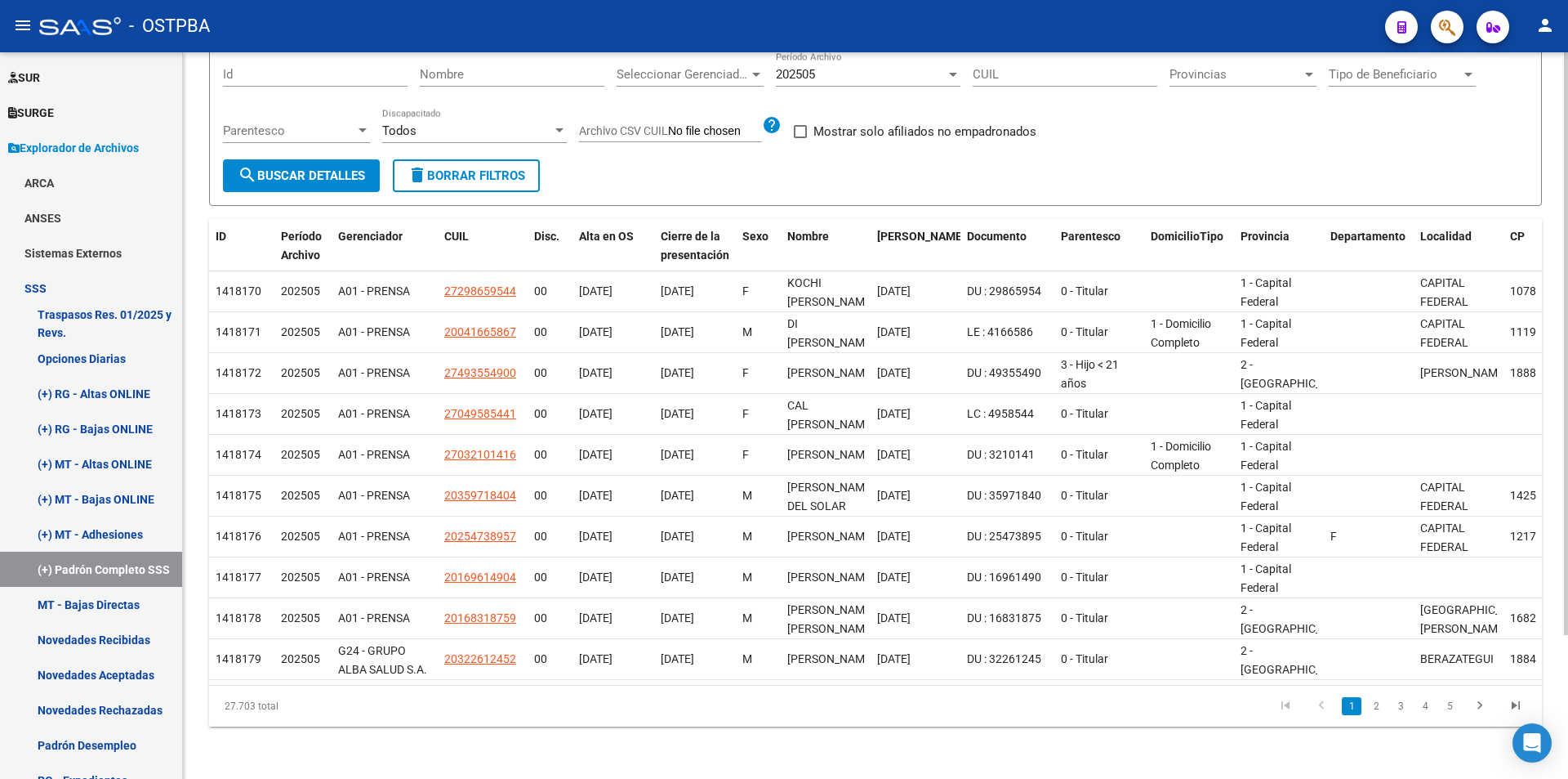
scroll to position [180, 0]
click at [270, 172] on button "search Buscar Detalles" at bounding box center [300, 176] width 157 height 33
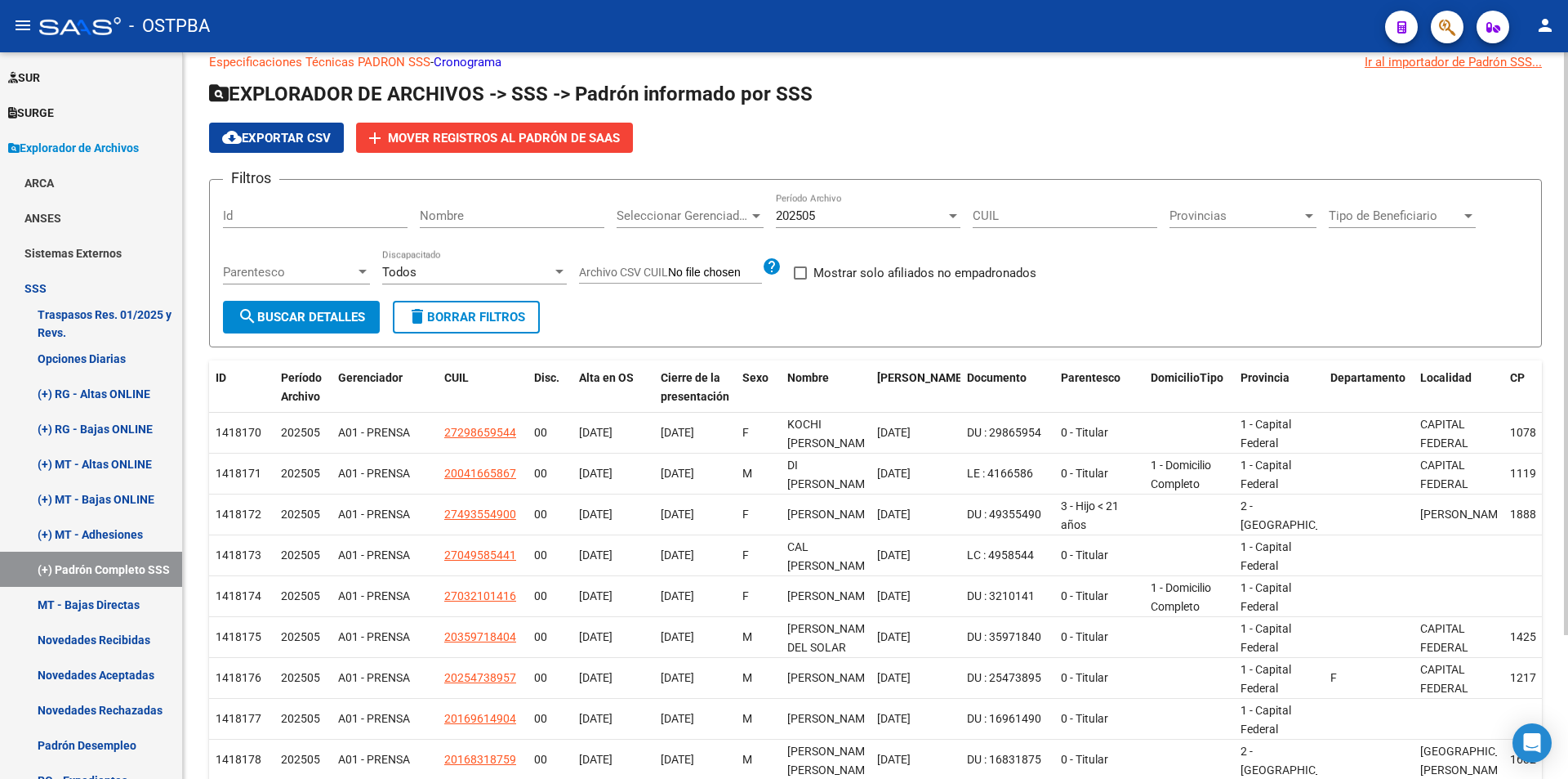
scroll to position [0, 0]
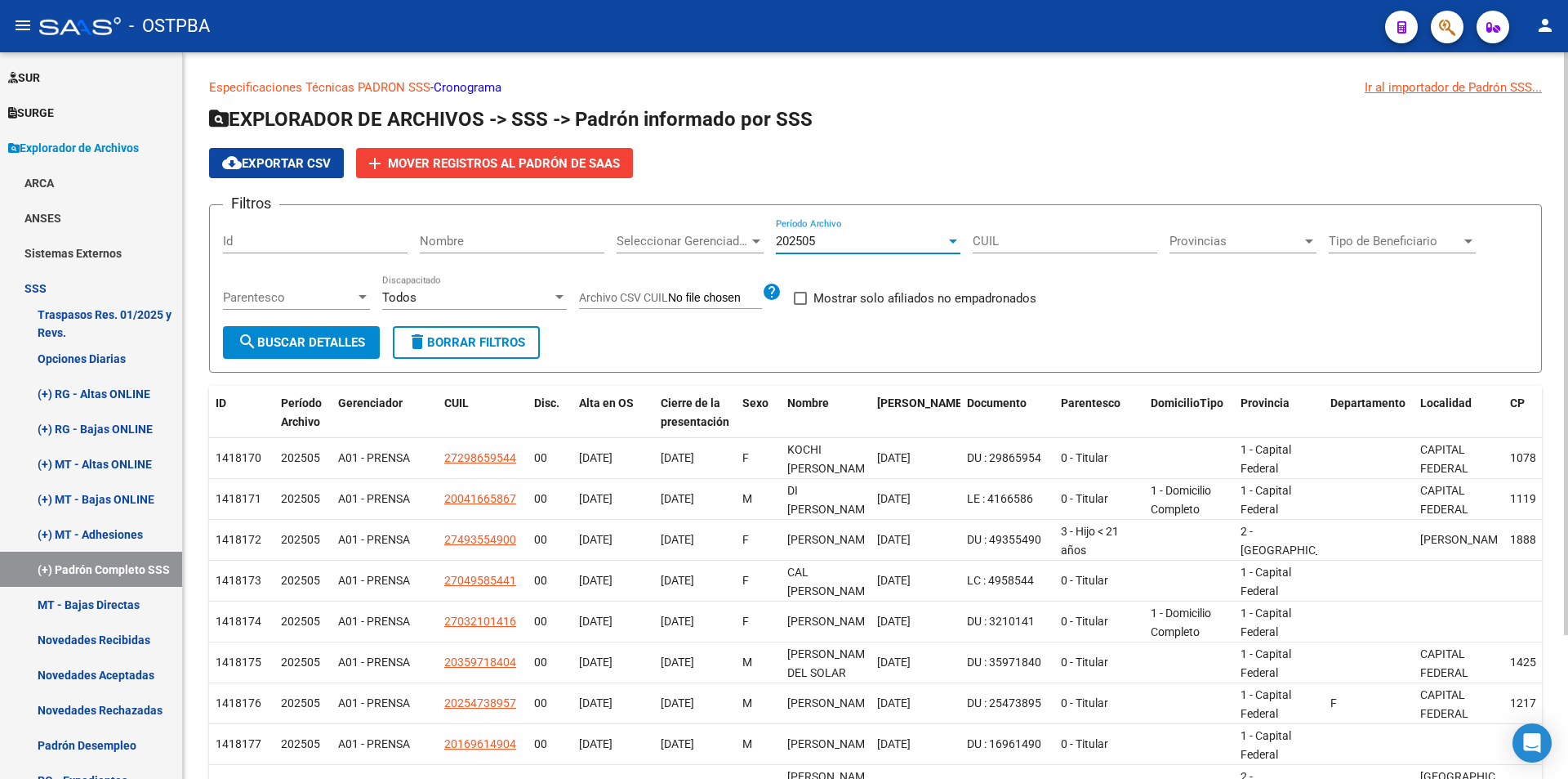
click at [802, 237] on span "202505" at bounding box center [795, 240] width 39 height 15
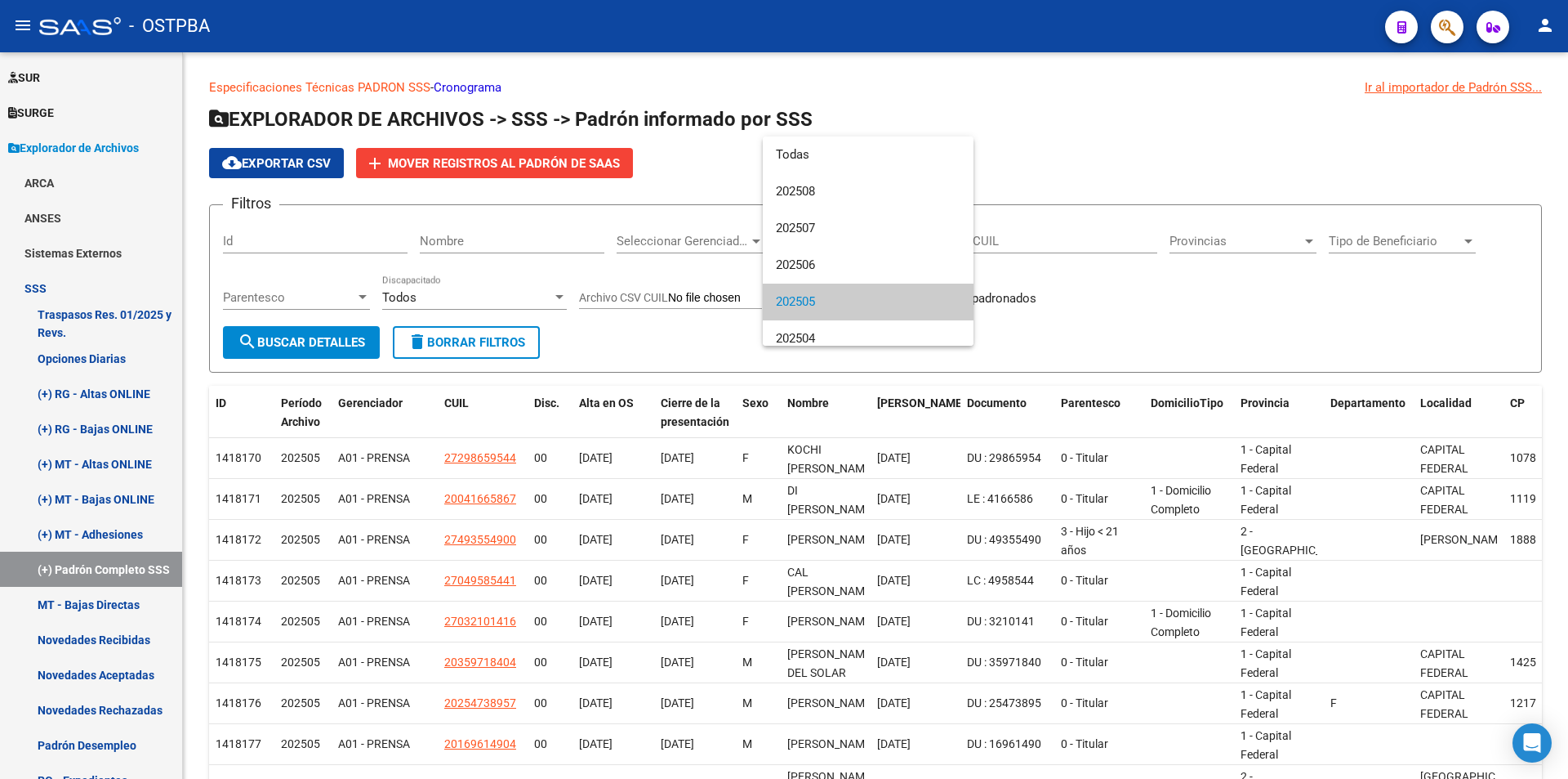
scroll to position [61, 0]
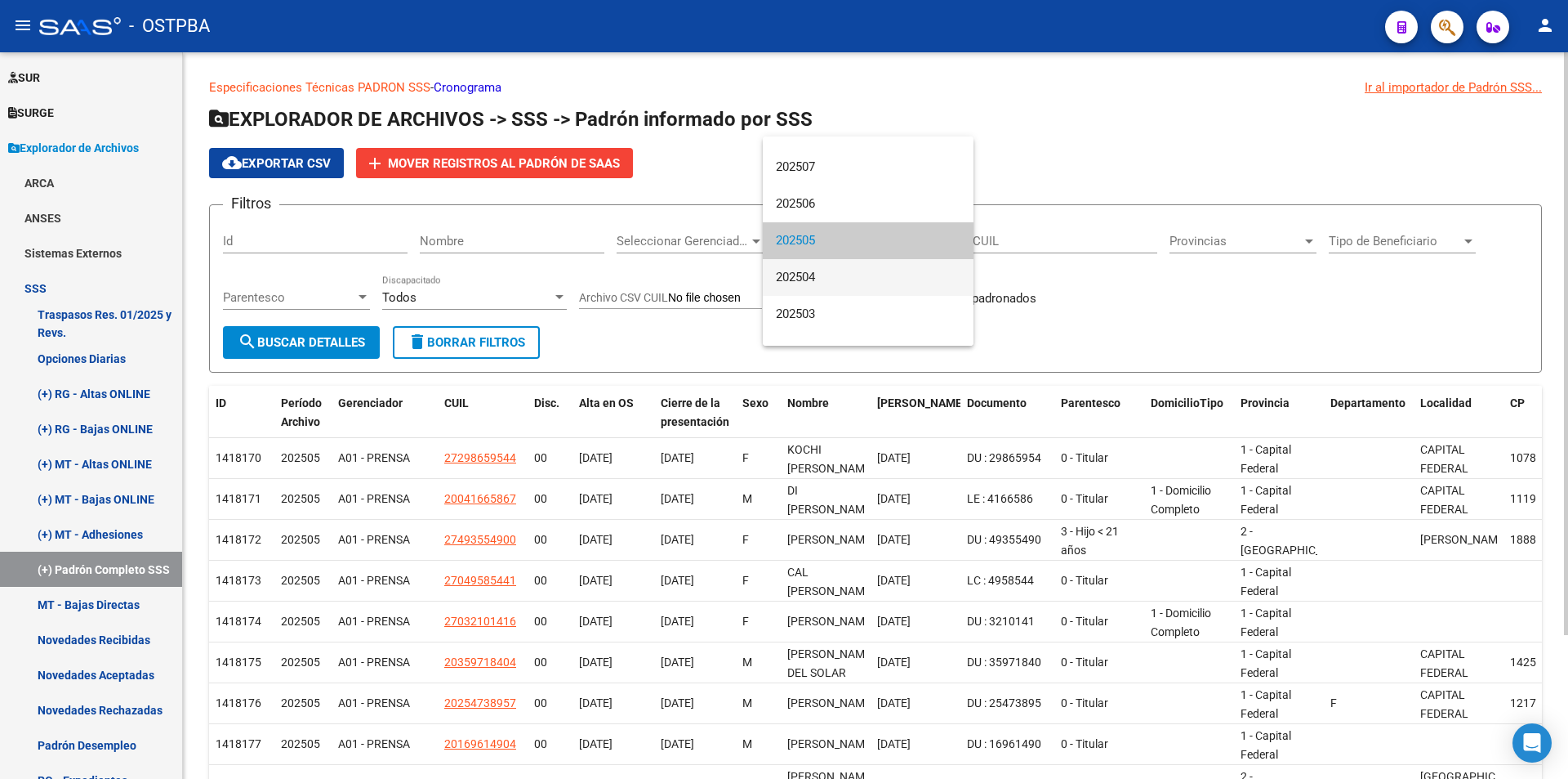
drag, startPoint x: 808, startPoint y: 277, endPoint x: 620, endPoint y: 307, distance: 190.4
click at [805, 278] on span "202504" at bounding box center [868, 277] width 185 height 37
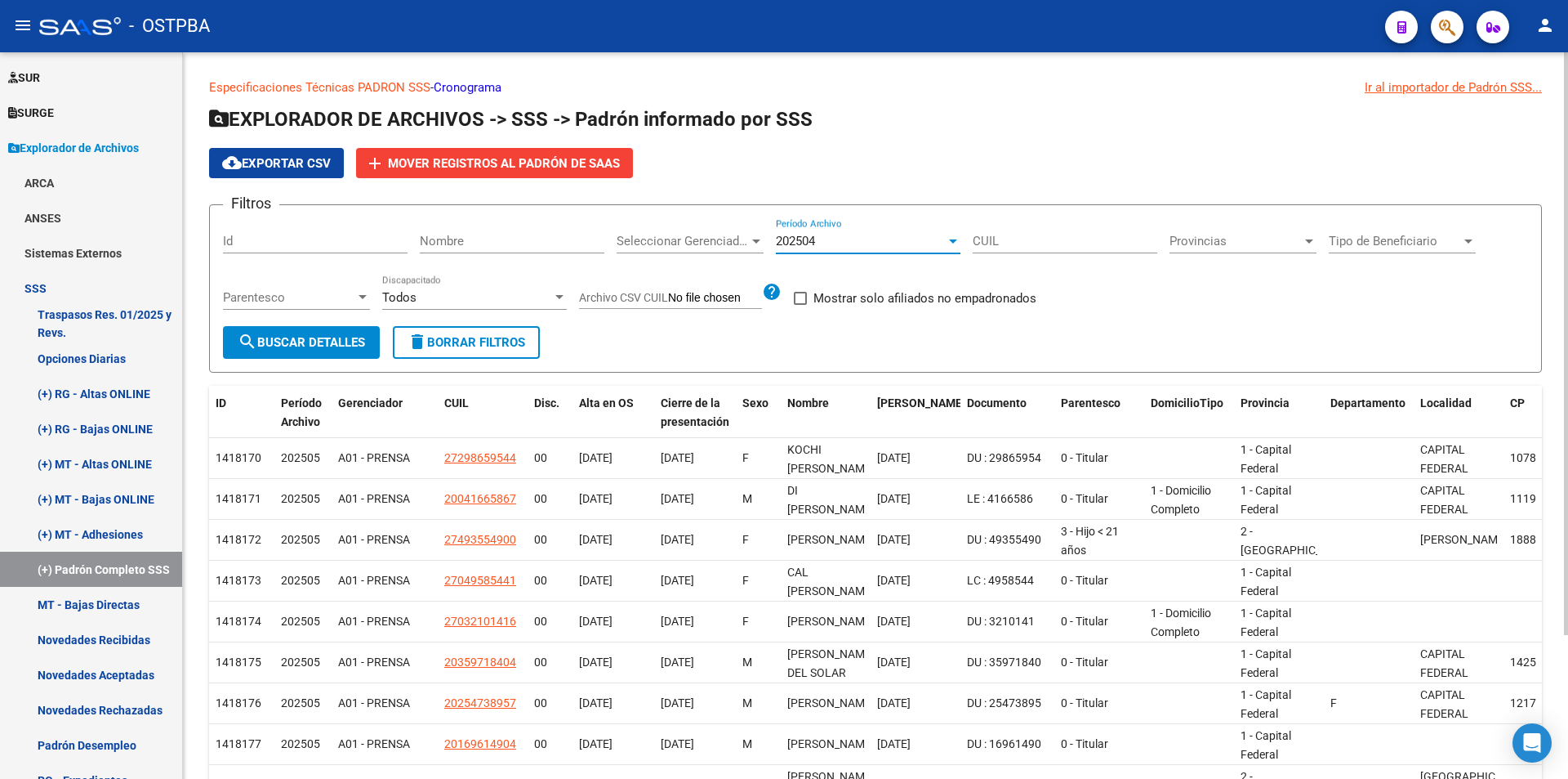
click at [261, 350] on button "search Buscar Detalles" at bounding box center [300, 342] width 157 height 33
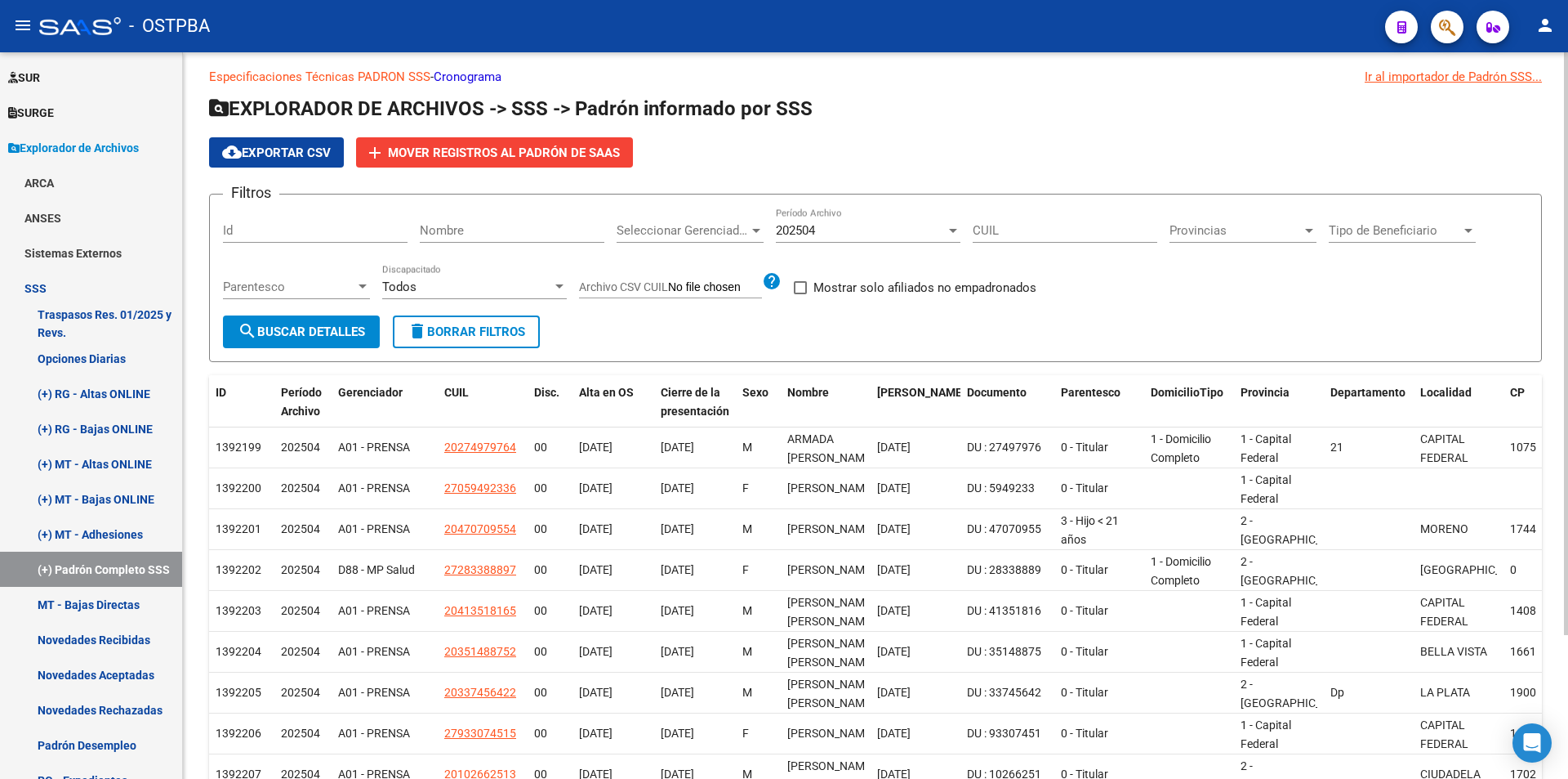
scroll to position [0, 0]
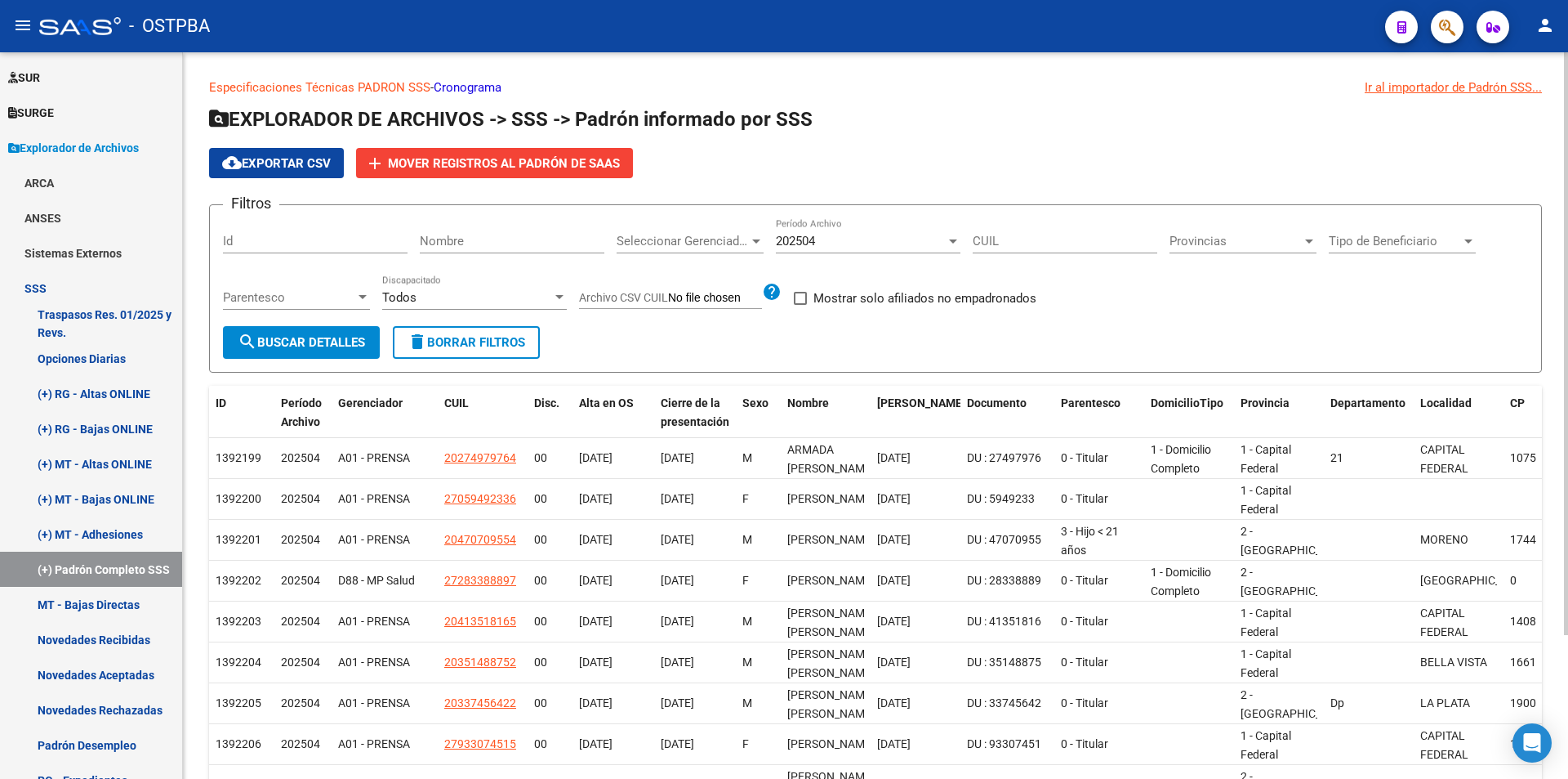
click at [815, 223] on div "202504 Período Archivo" at bounding box center [868, 235] width 185 height 35
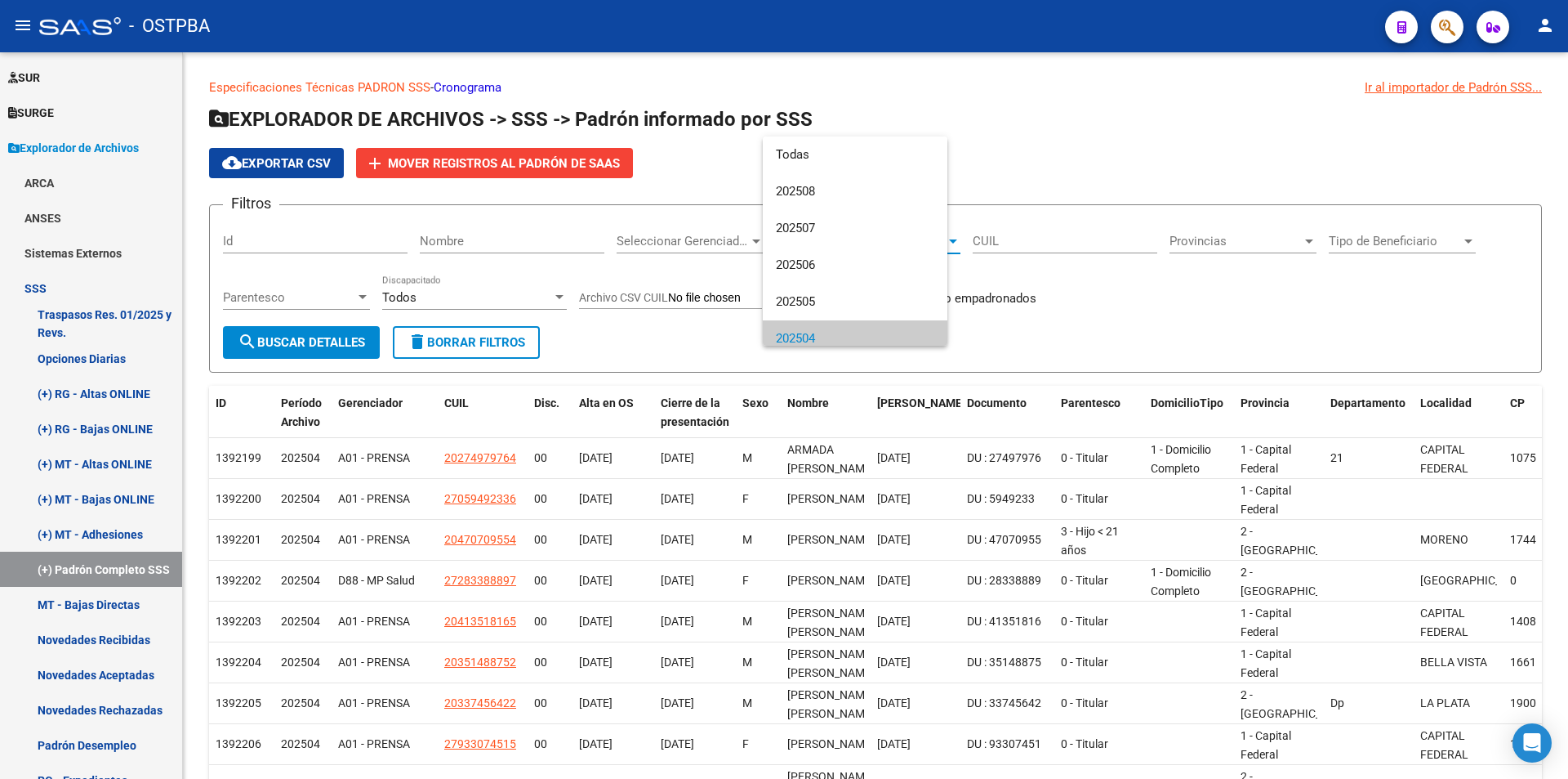
scroll to position [98, 0]
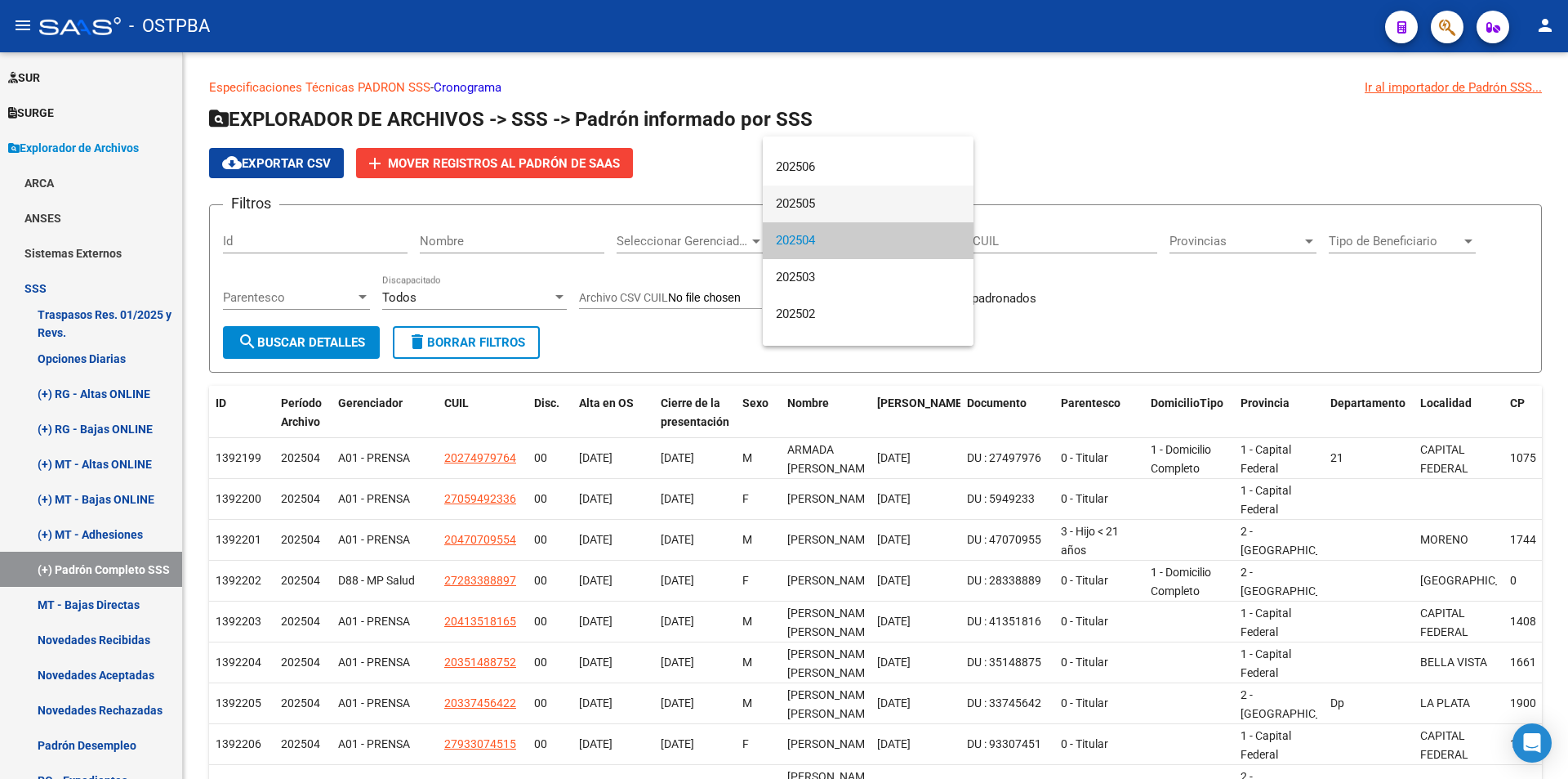
click at [830, 200] on span "202505" at bounding box center [868, 204] width 185 height 37
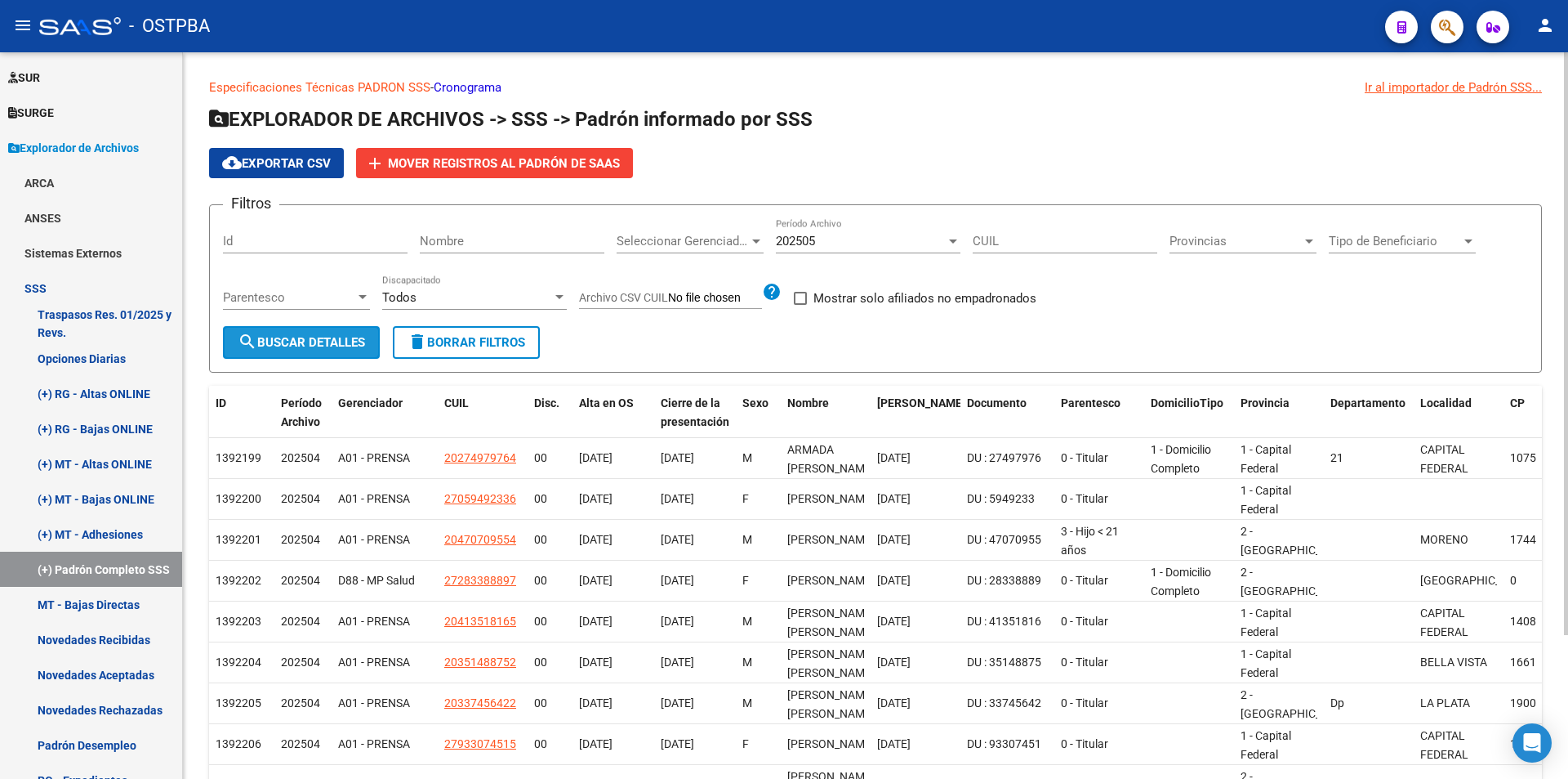
click at [310, 355] on button "search Buscar Detalles" at bounding box center [300, 342] width 157 height 33
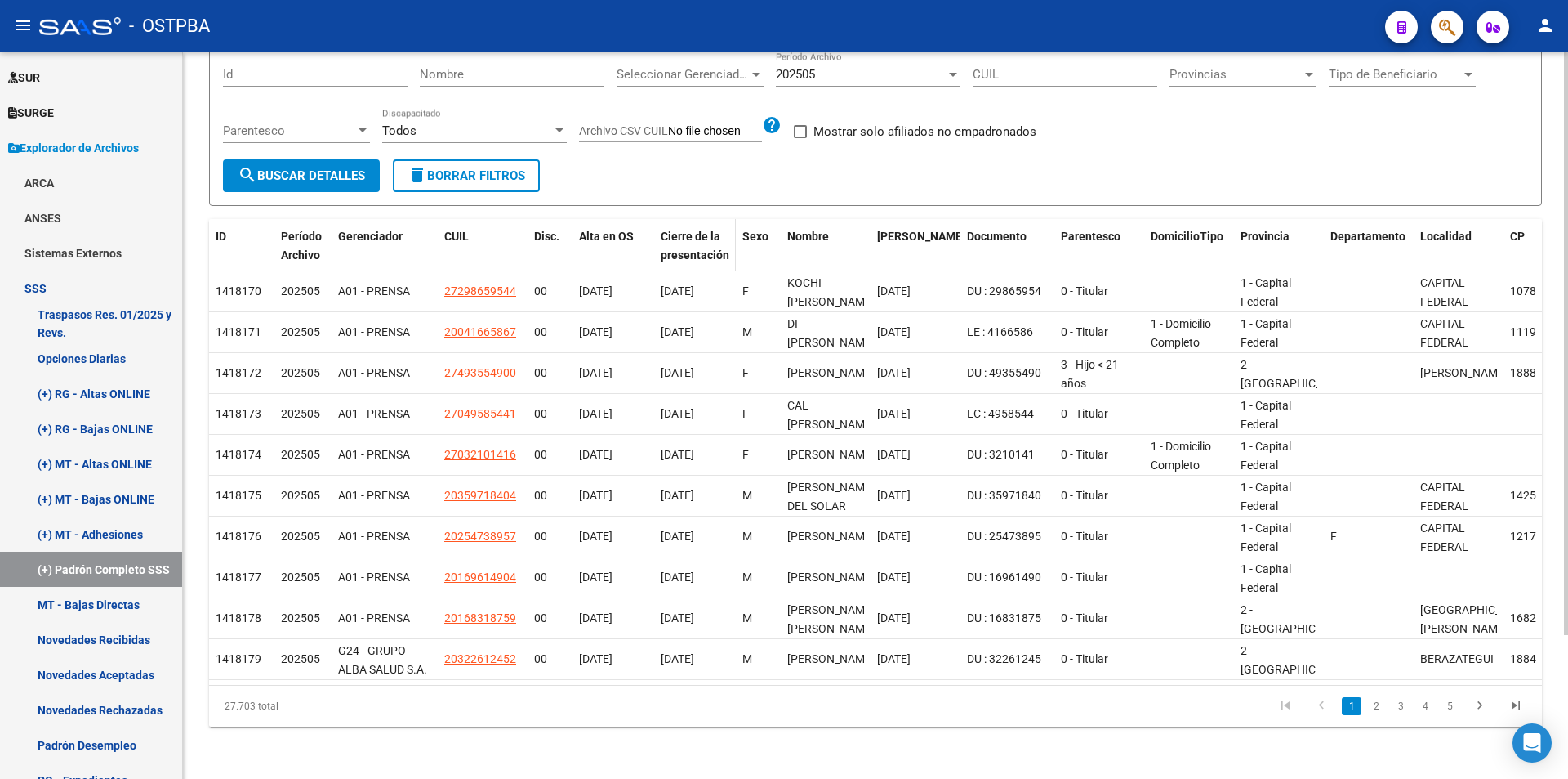
scroll to position [0, 0]
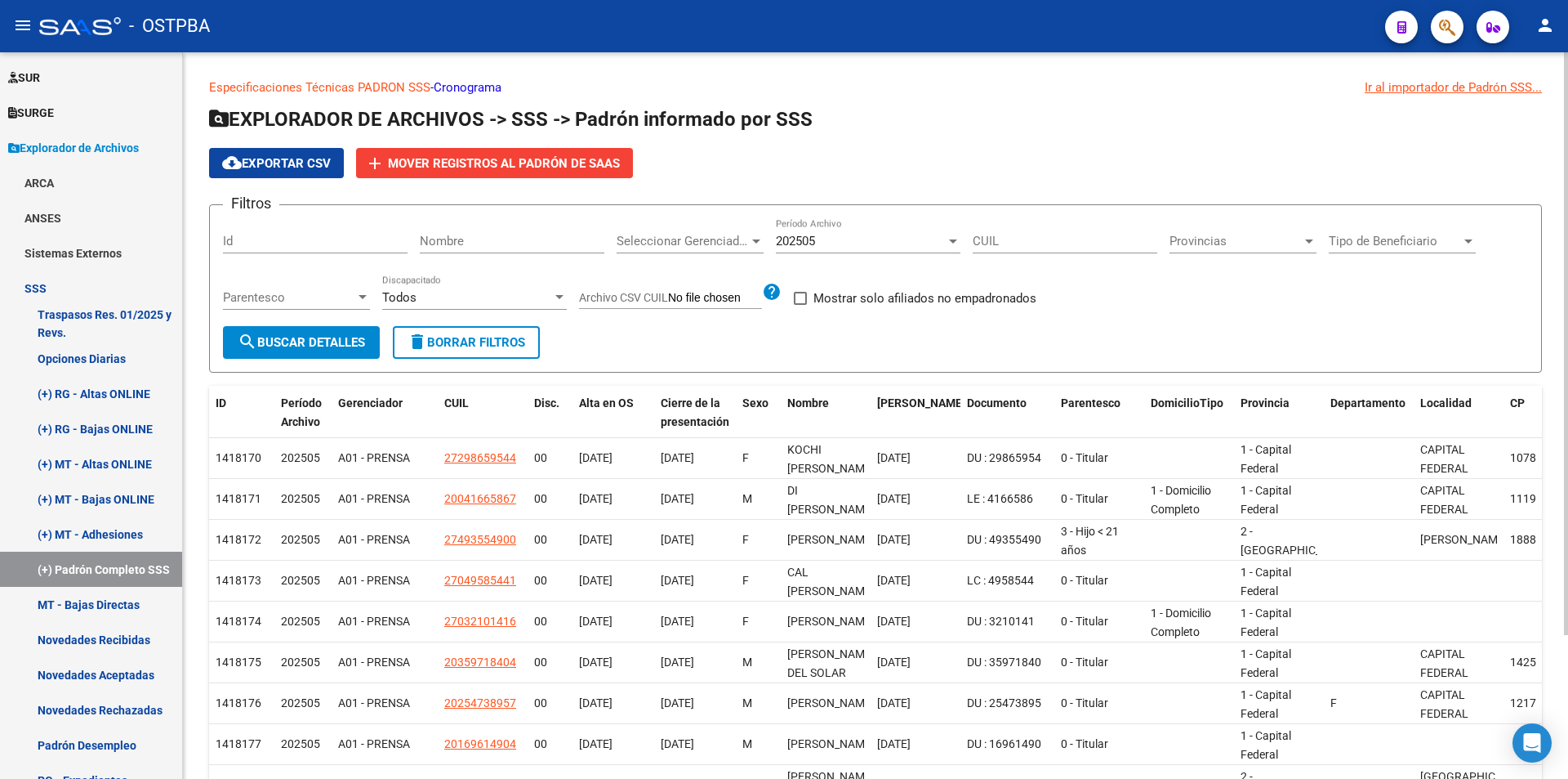
click at [284, 169] on span "cloud_download Exportar CSV" at bounding box center [277, 162] width 109 height 15
click at [268, 171] on button "cloud_download Exportar CSV" at bounding box center [276, 162] width 135 height 30
click at [841, 231] on div "202505 Período Archivo" at bounding box center [868, 235] width 185 height 35
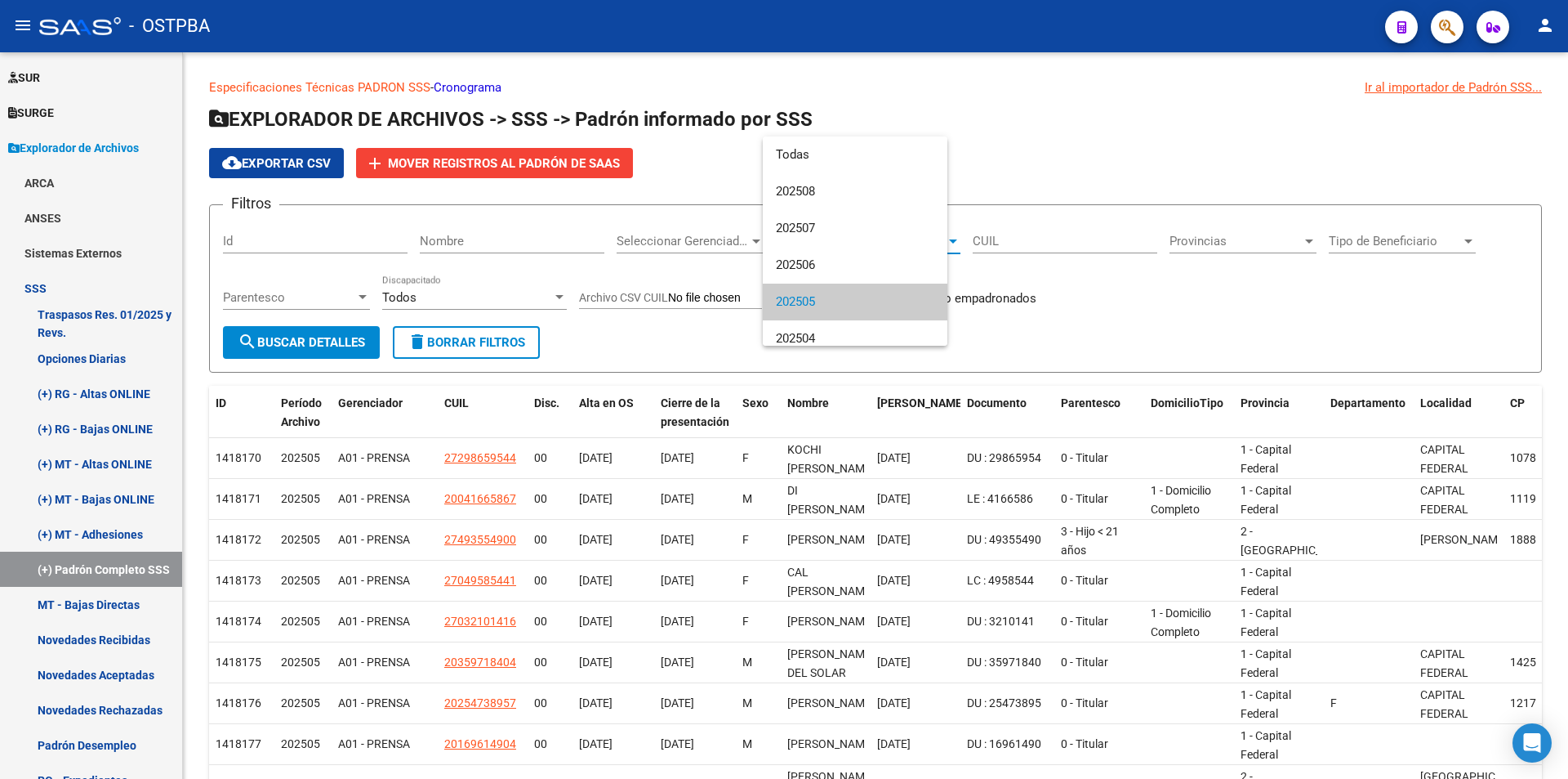
scroll to position [61, 0]
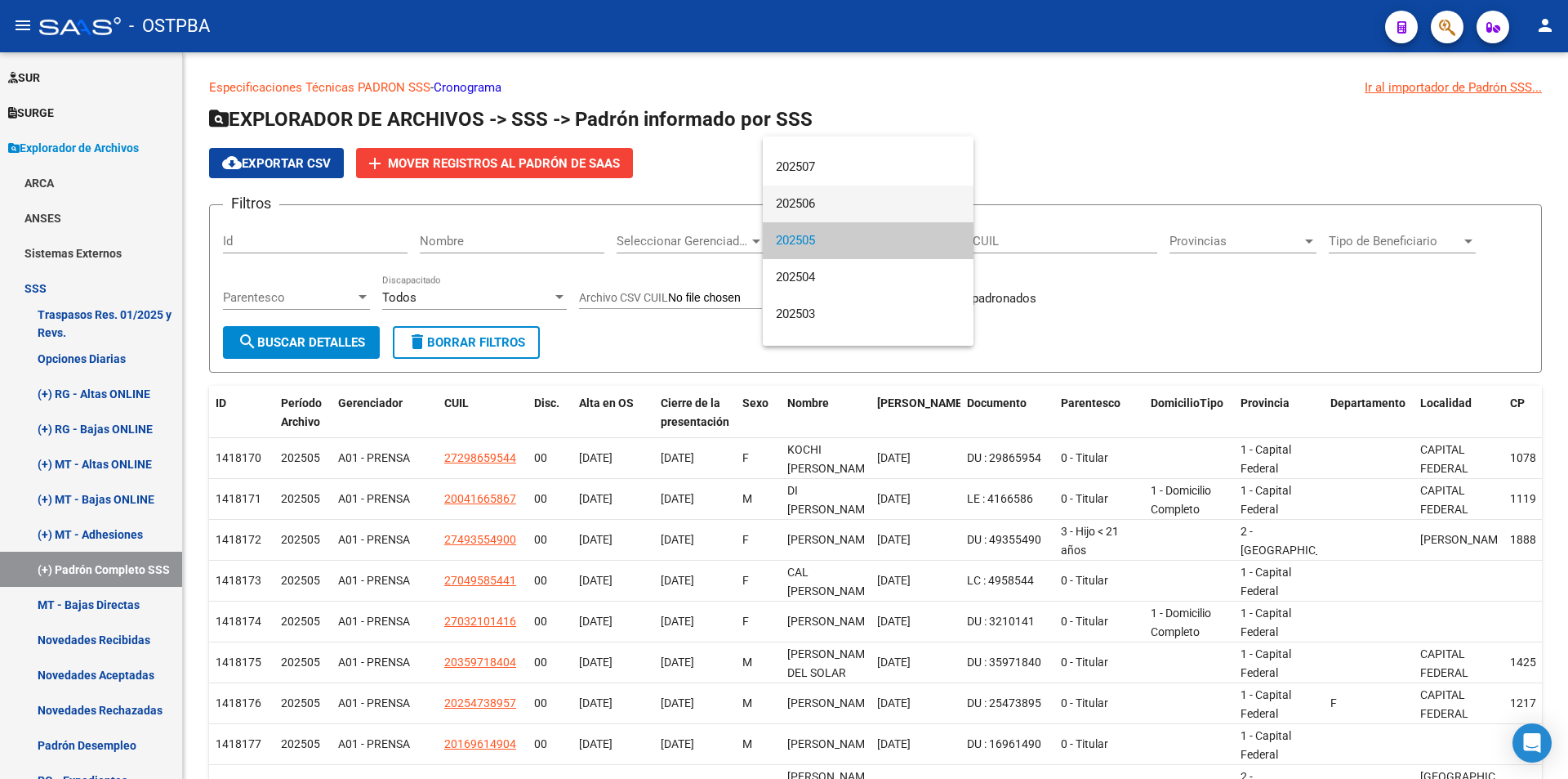
click at [837, 208] on span "202506" at bounding box center [868, 204] width 185 height 37
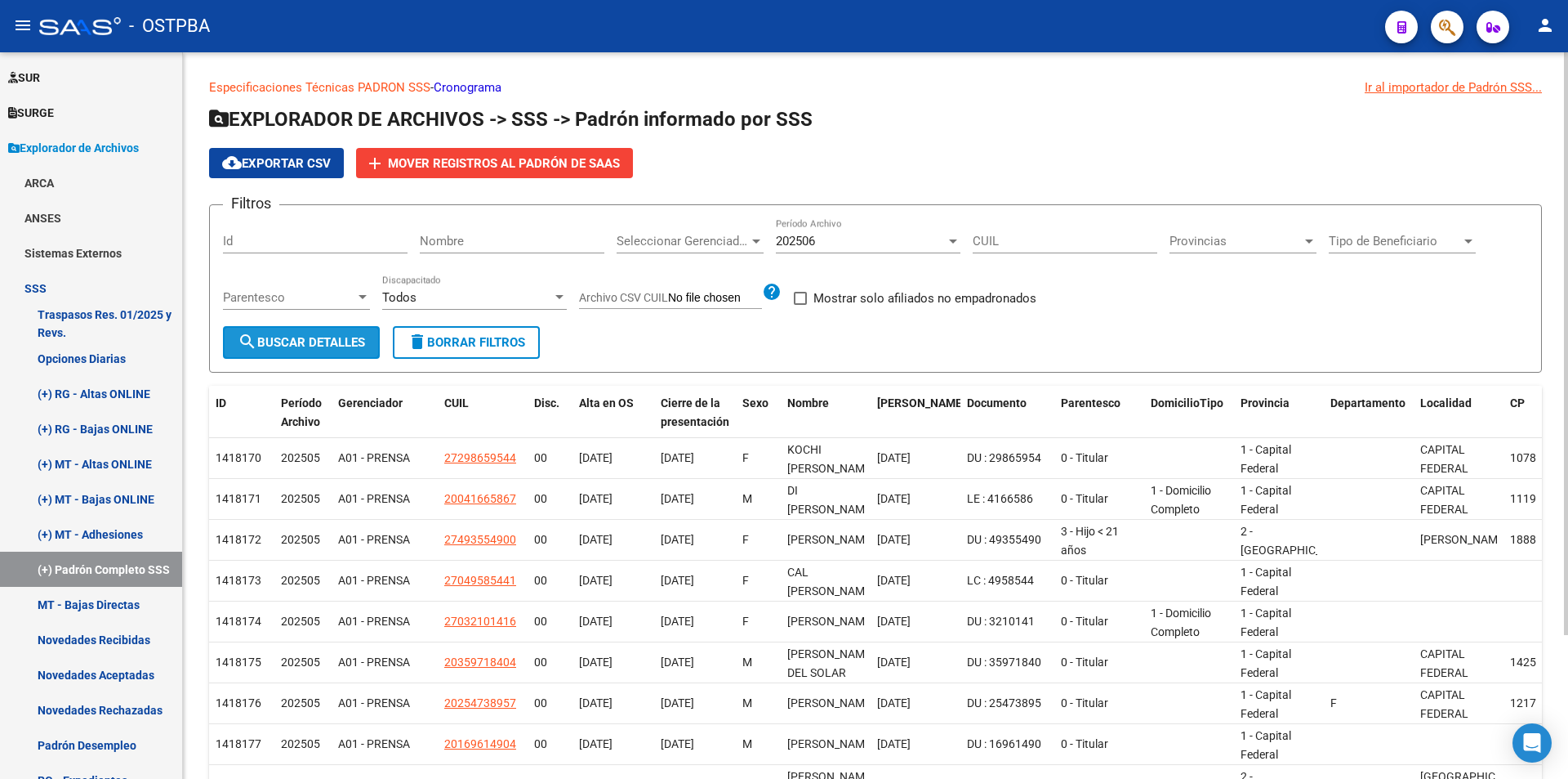
click at [320, 354] on button "search Buscar Detalles" at bounding box center [300, 342] width 157 height 33
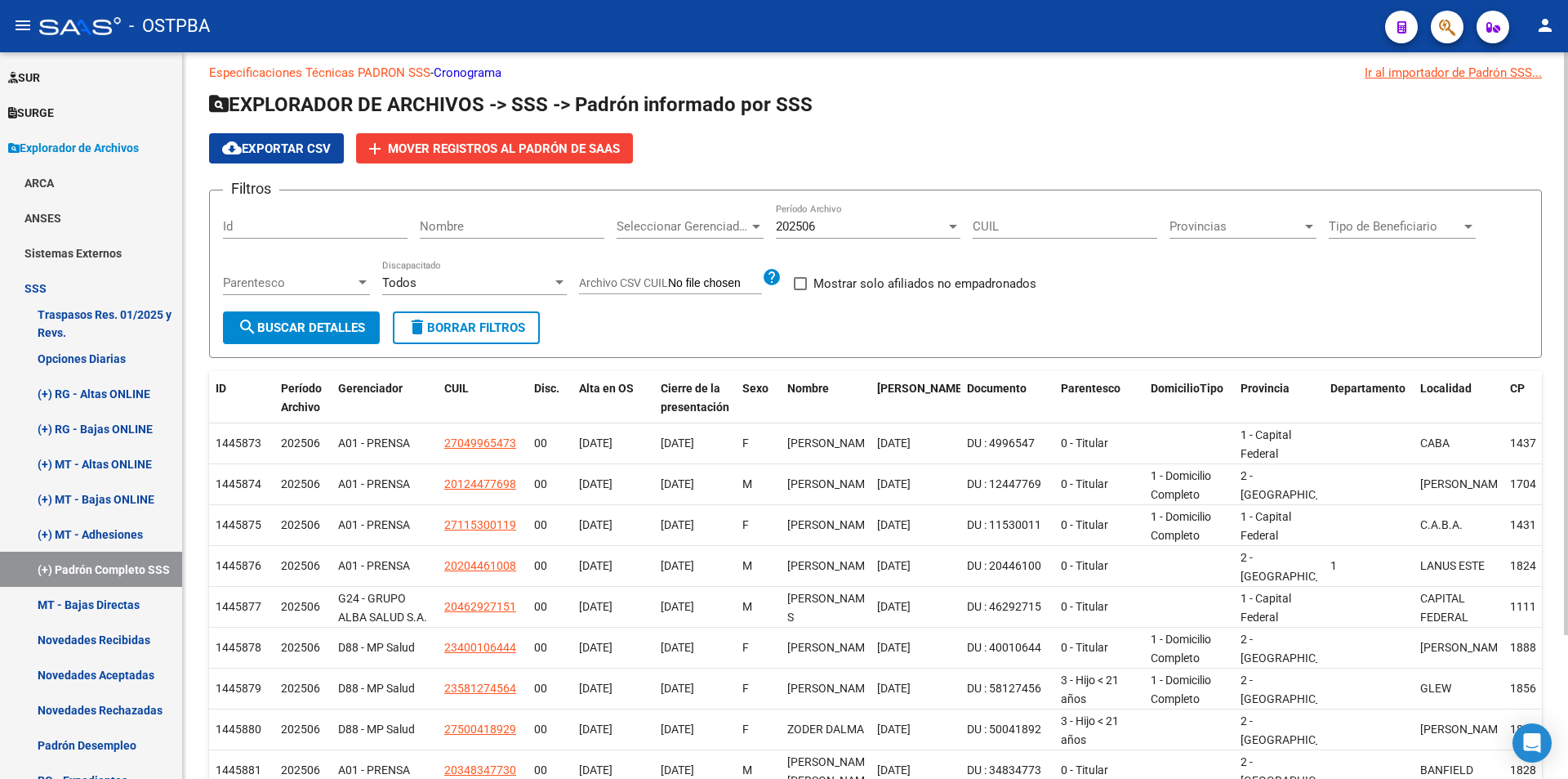
scroll to position [0, 0]
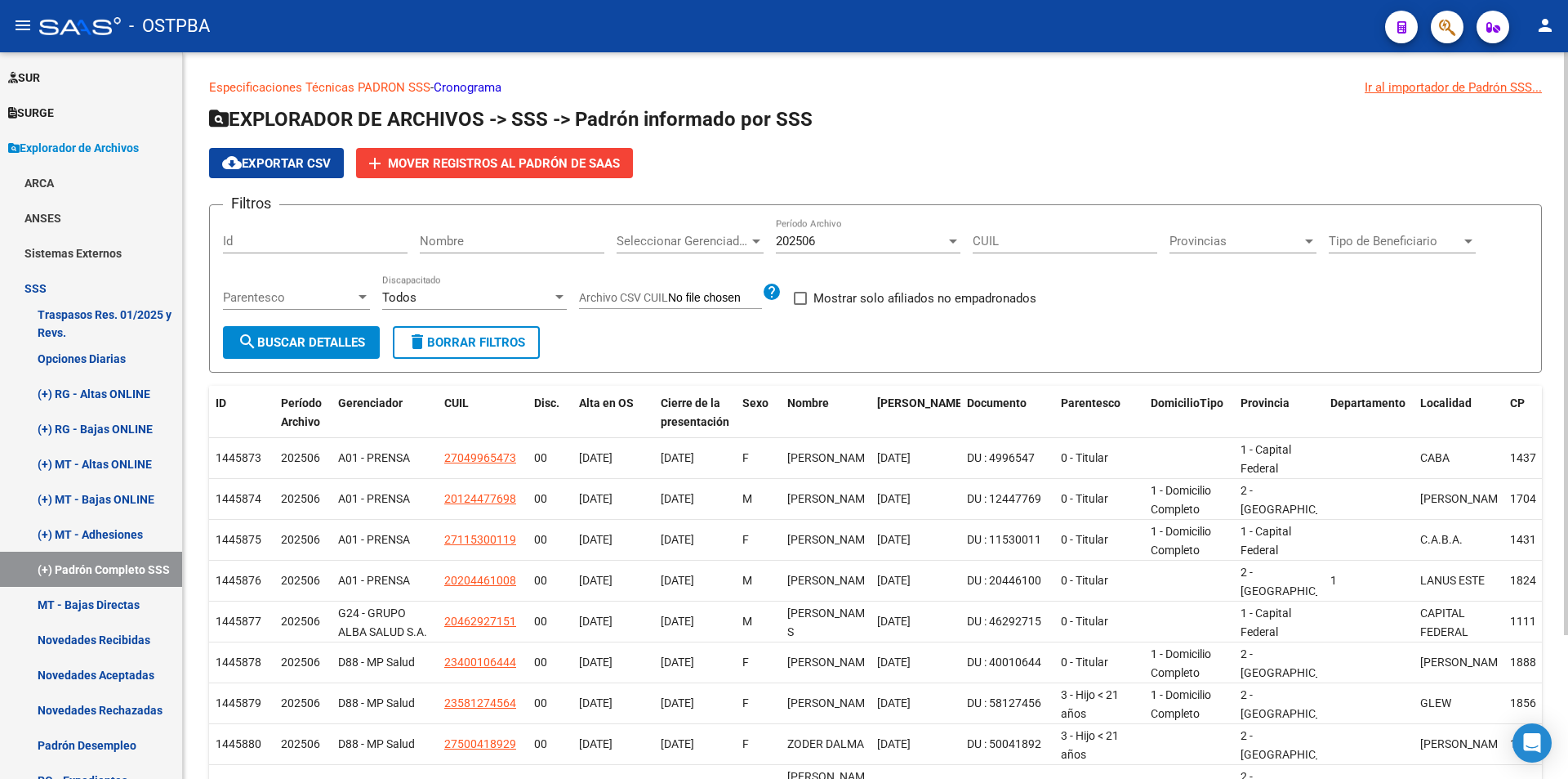
click at [324, 141] on app-list-header "EXPLORADOR DE ARCHIVOS -> SSS -> Padrón informado por SSS cloud_download Export…" at bounding box center [875, 239] width 1333 height 266
click at [320, 158] on span "cloud_download Exportar CSV" at bounding box center [277, 162] width 109 height 15
click at [845, 250] on div "202506 Período Archivo" at bounding box center [868, 235] width 185 height 35
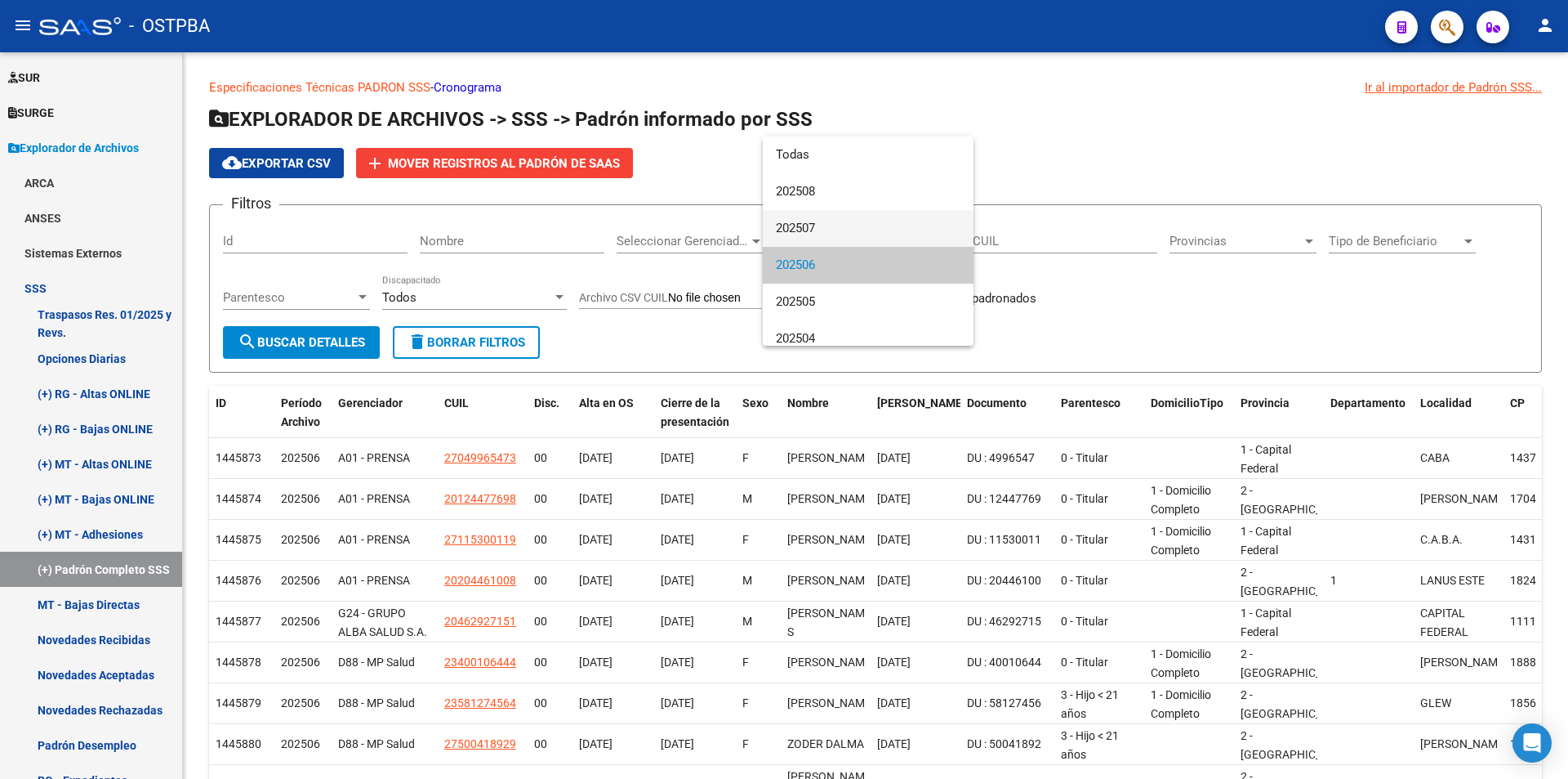
click at [906, 231] on span "202507" at bounding box center [868, 229] width 185 height 37
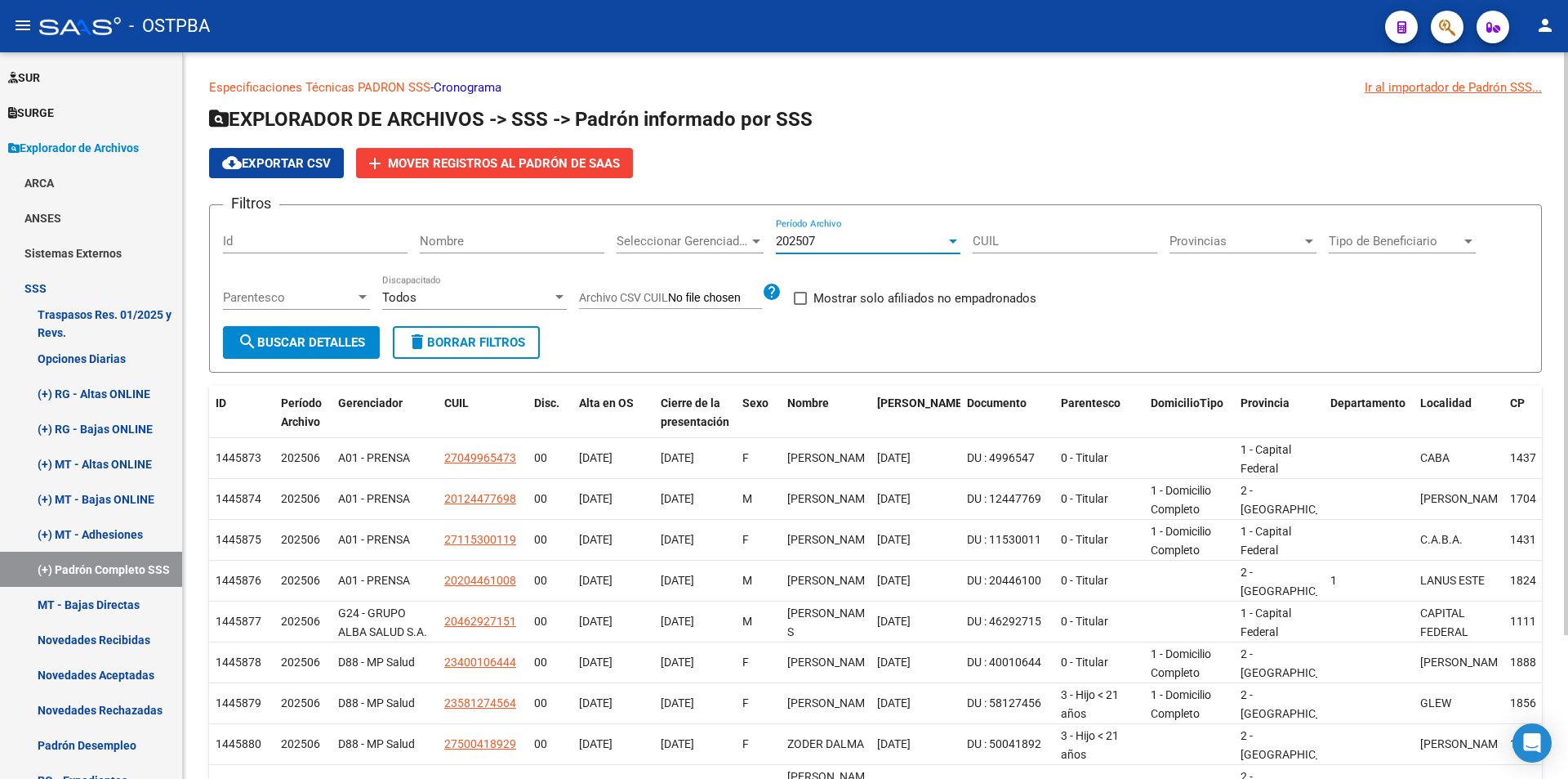
click at [301, 336] on span "search Buscar Detalles" at bounding box center [300, 341] width 127 height 15
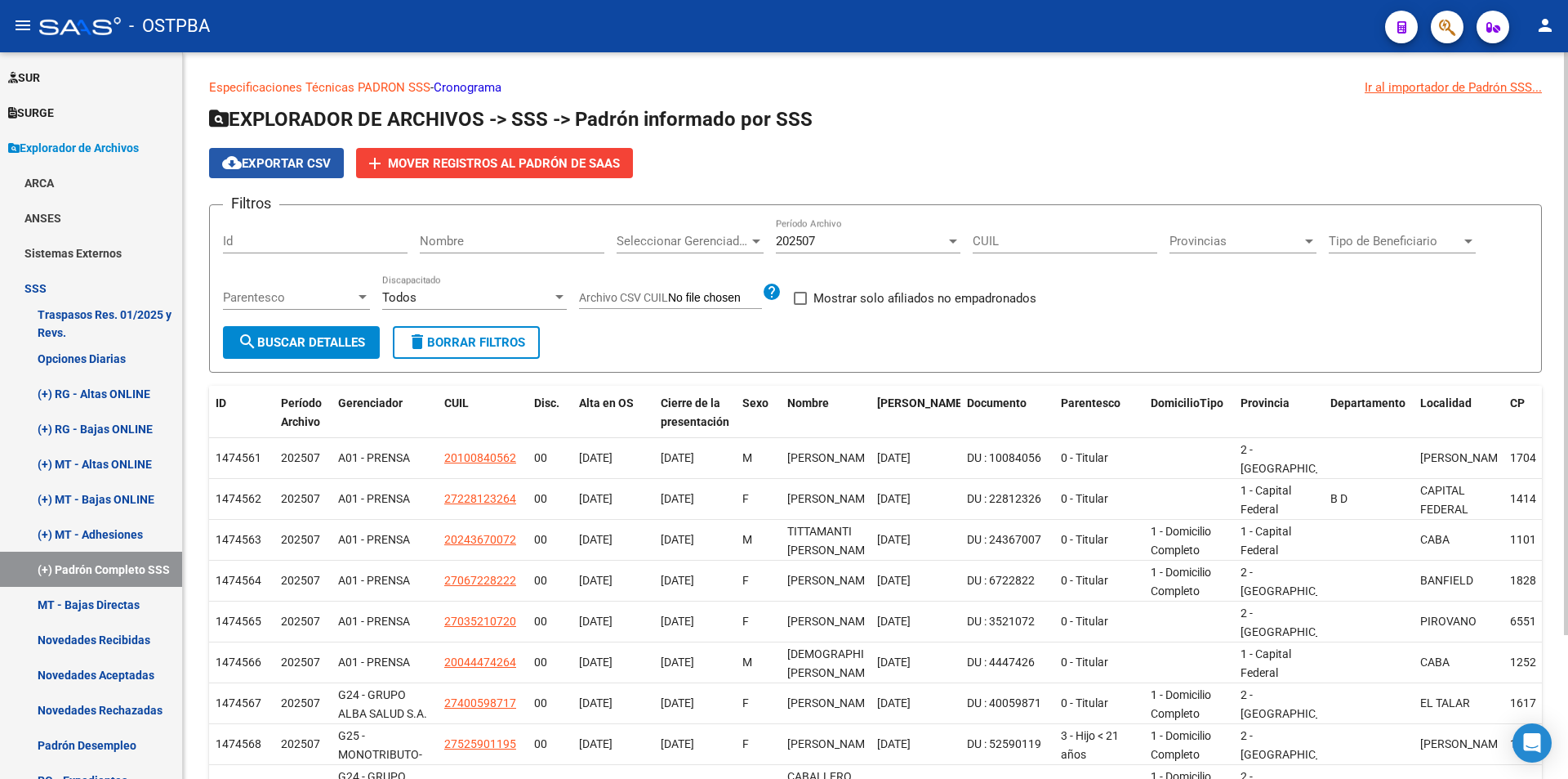
click at [327, 174] on button "cloud_download Exportar CSV" at bounding box center [276, 162] width 135 height 30
click at [880, 238] on div "202507" at bounding box center [860, 240] width 170 height 15
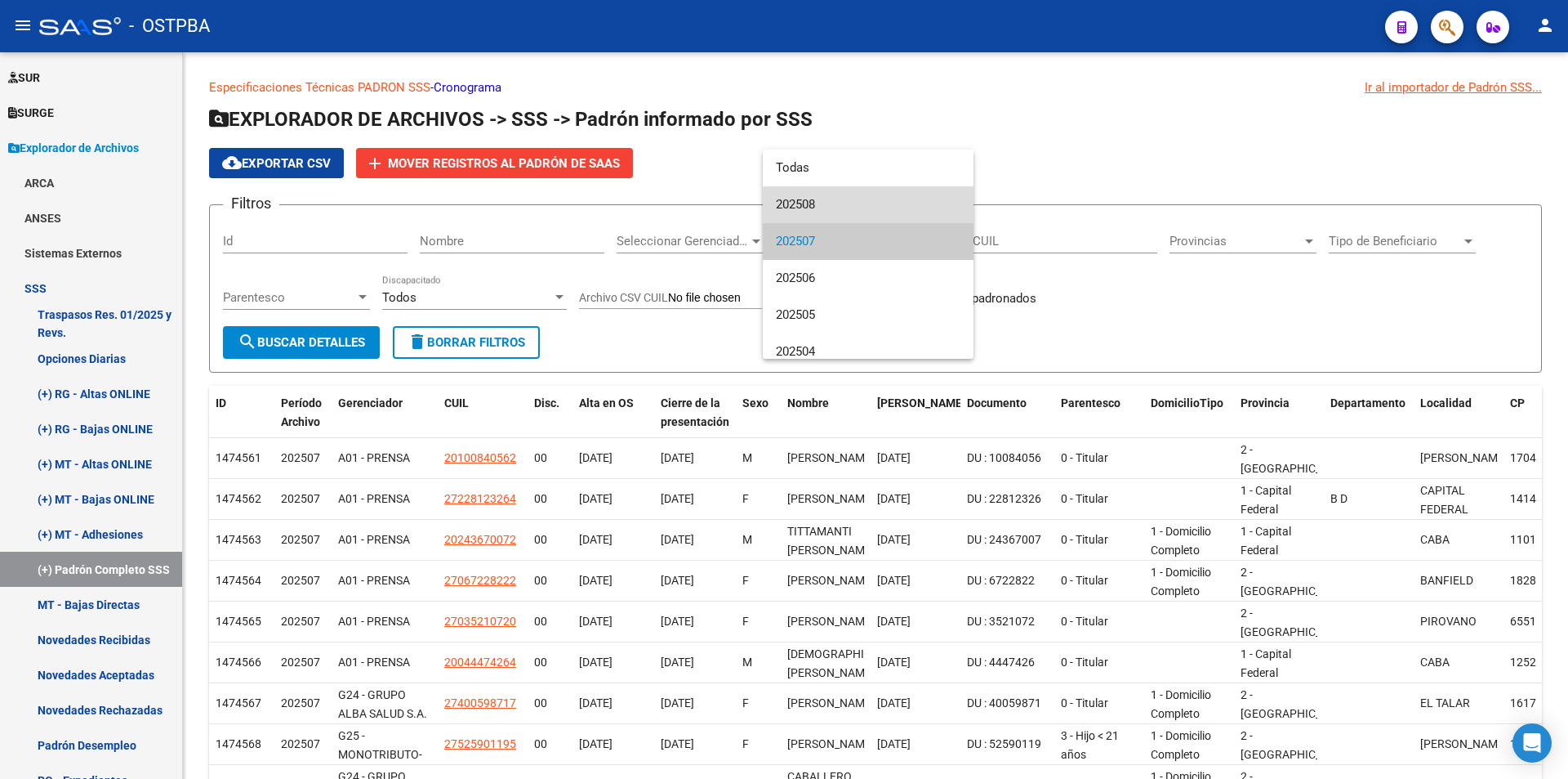
click at [877, 207] on span "202508" at bounding box center [868, 205] width 185 height 37
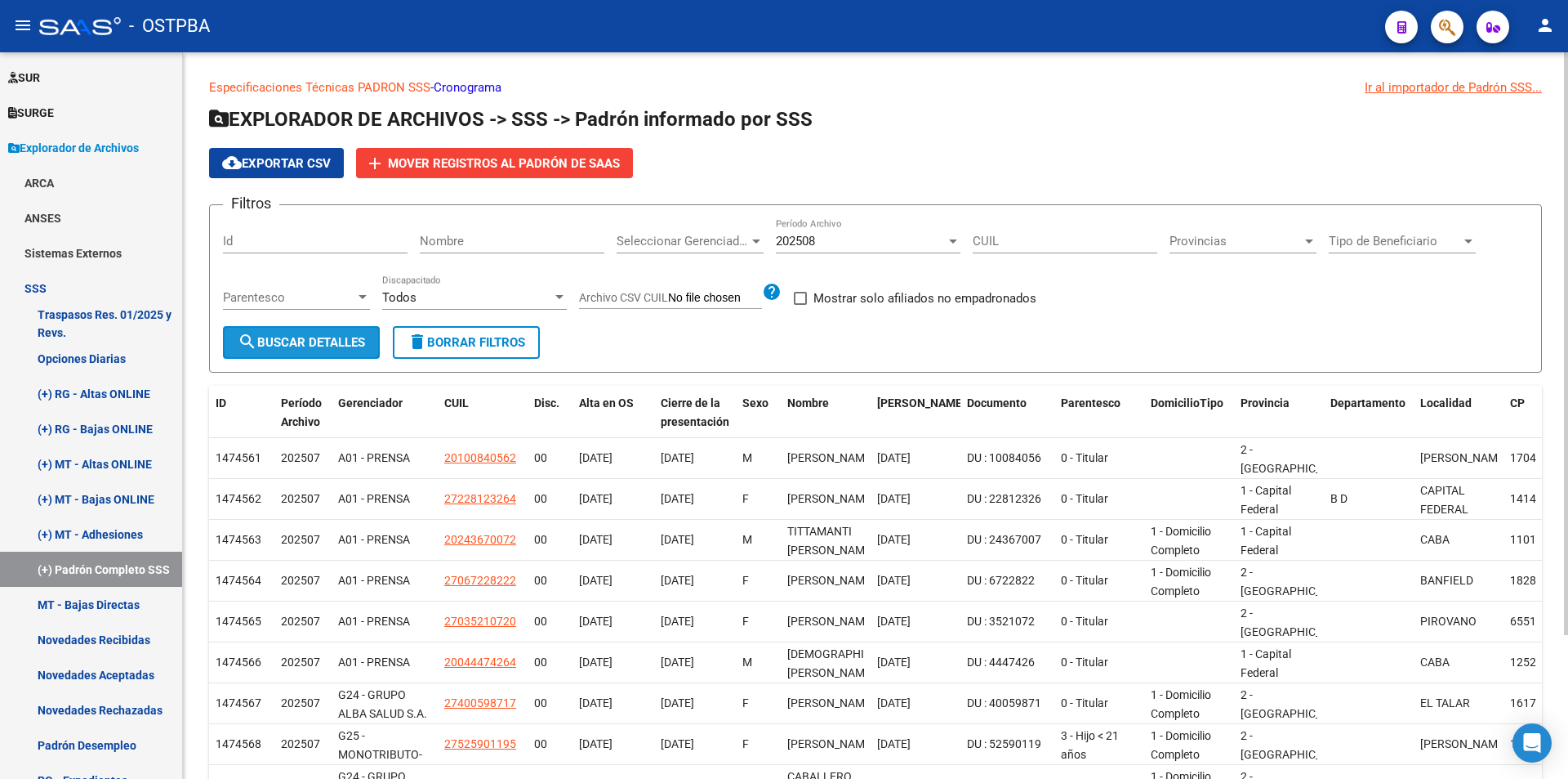
drag, startPoint x: 328, startPoint y: 335, endPoint x: 644, endPoint y: 289, distance: 319.3
click at [330, 333] on button "search Buscar Detalles" at bounding box center [300, 342] width 157 height 33
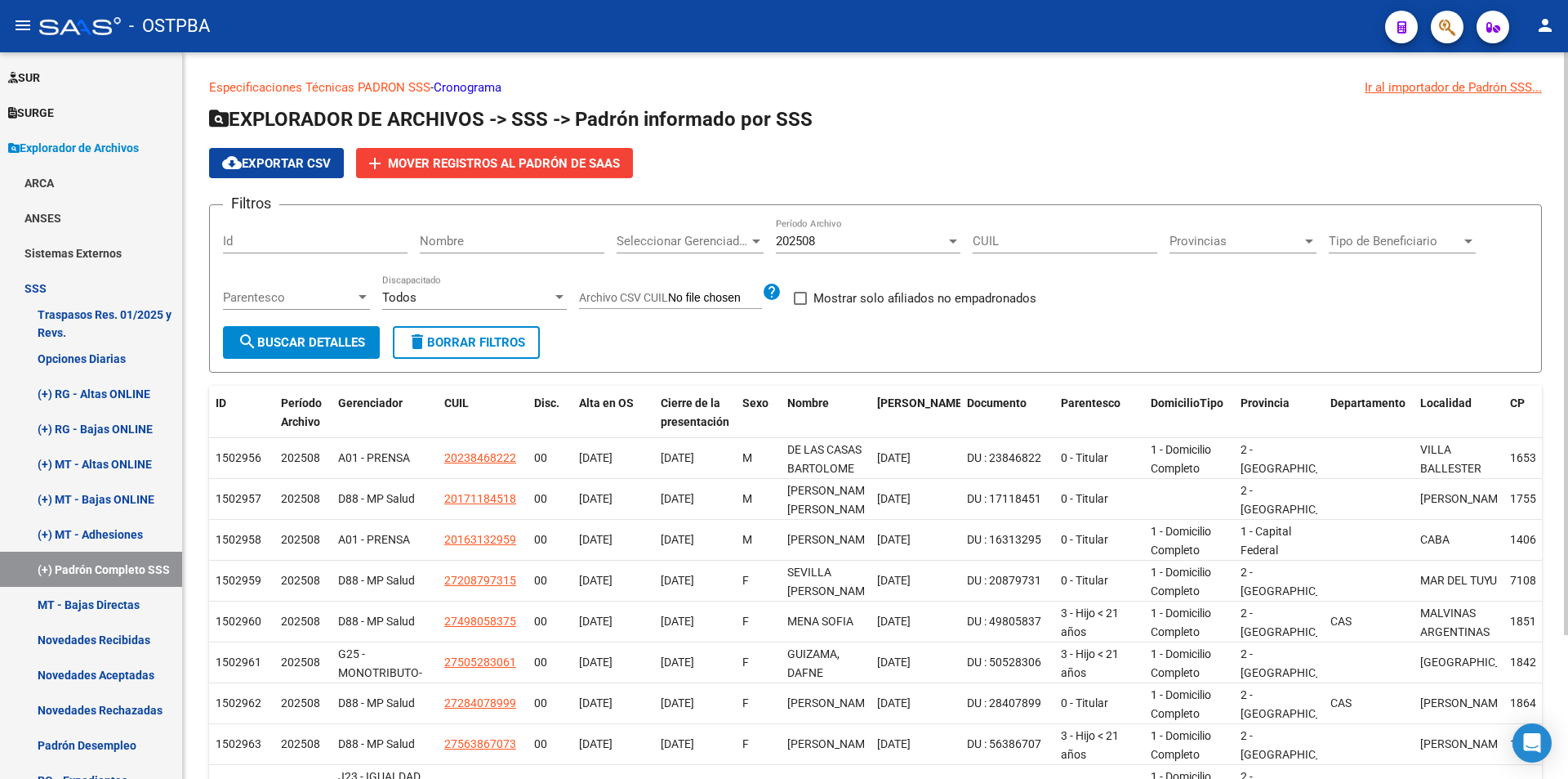
click at [260, 161] on span "cloud_download Exportar CSV" at bounding box center [277, 162] width 109 height 15
